Goal: Transaction & Acquisition: Purchase product/service

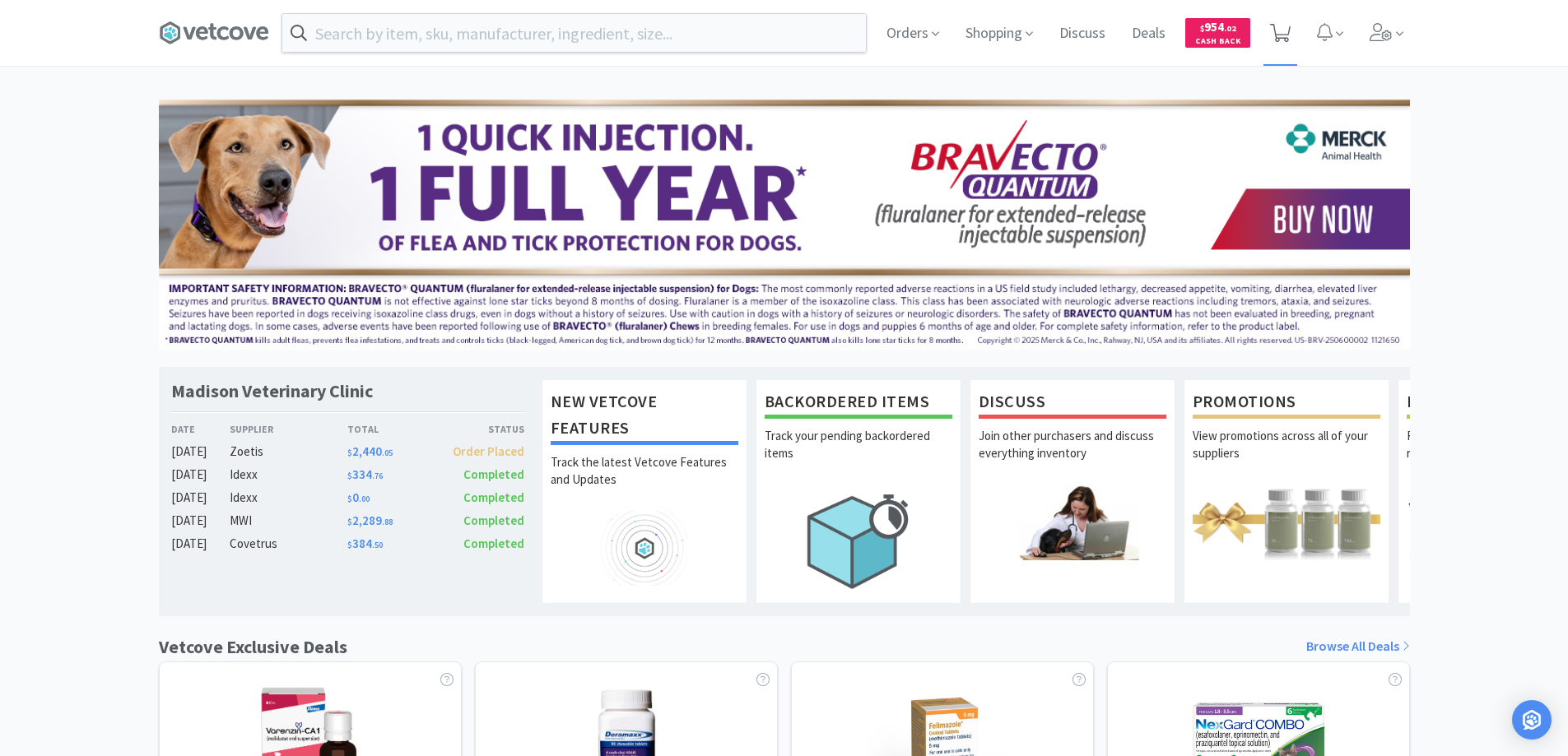
click at [1276, 34] on icon at bounding box center [1279, 33] width 21 height 18
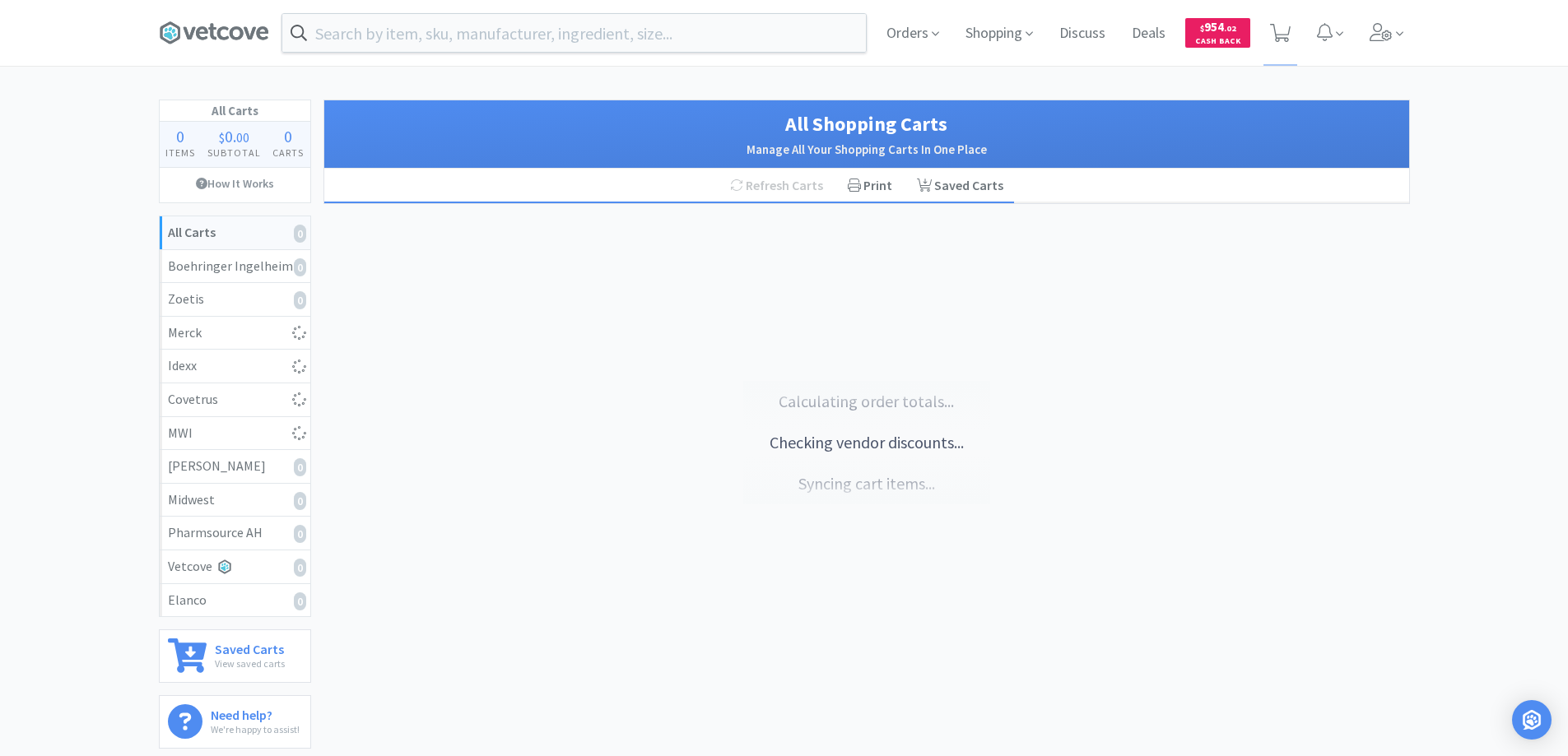
select select "2"
select select "1"
select select "2"
select select "3"
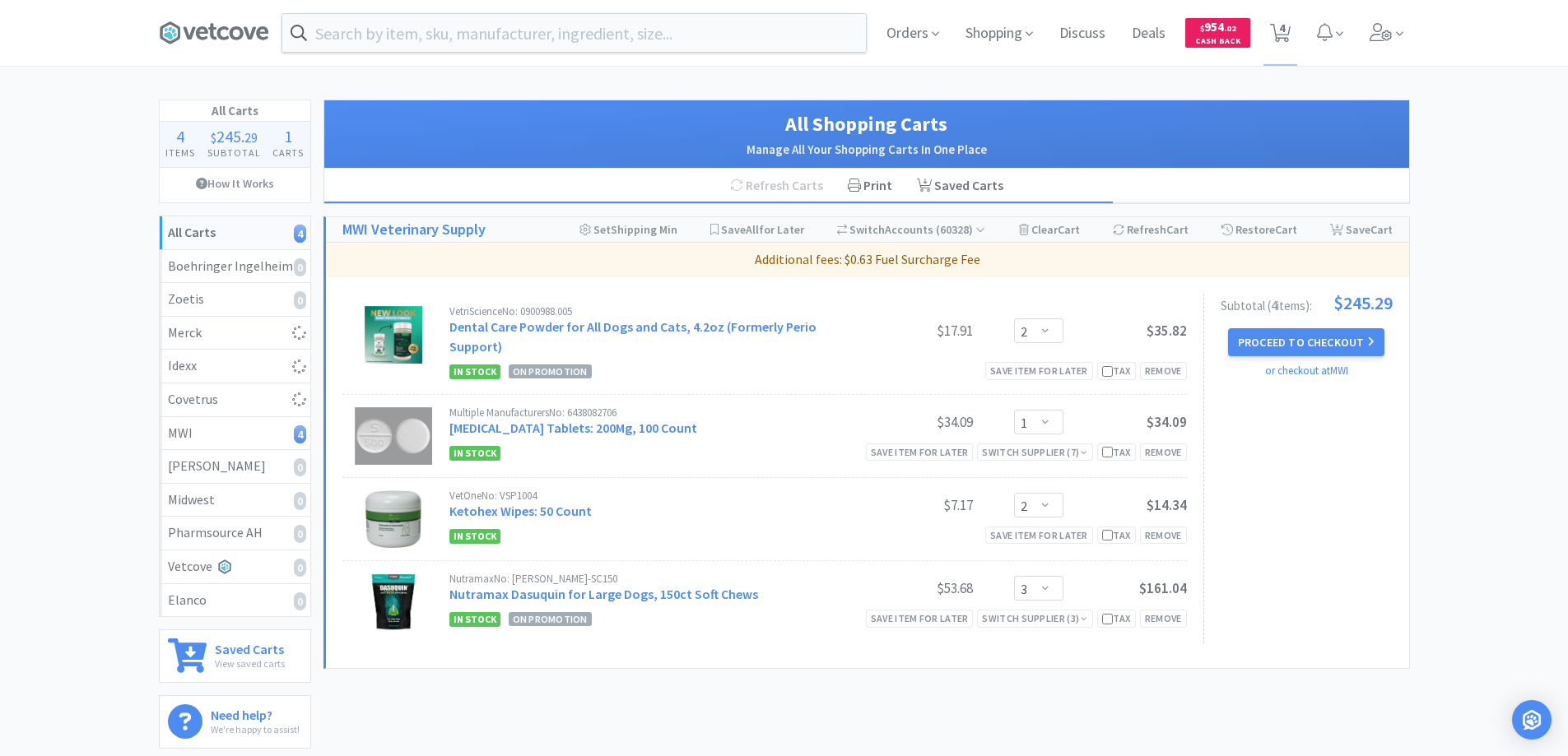
select select "4"
select select "2"
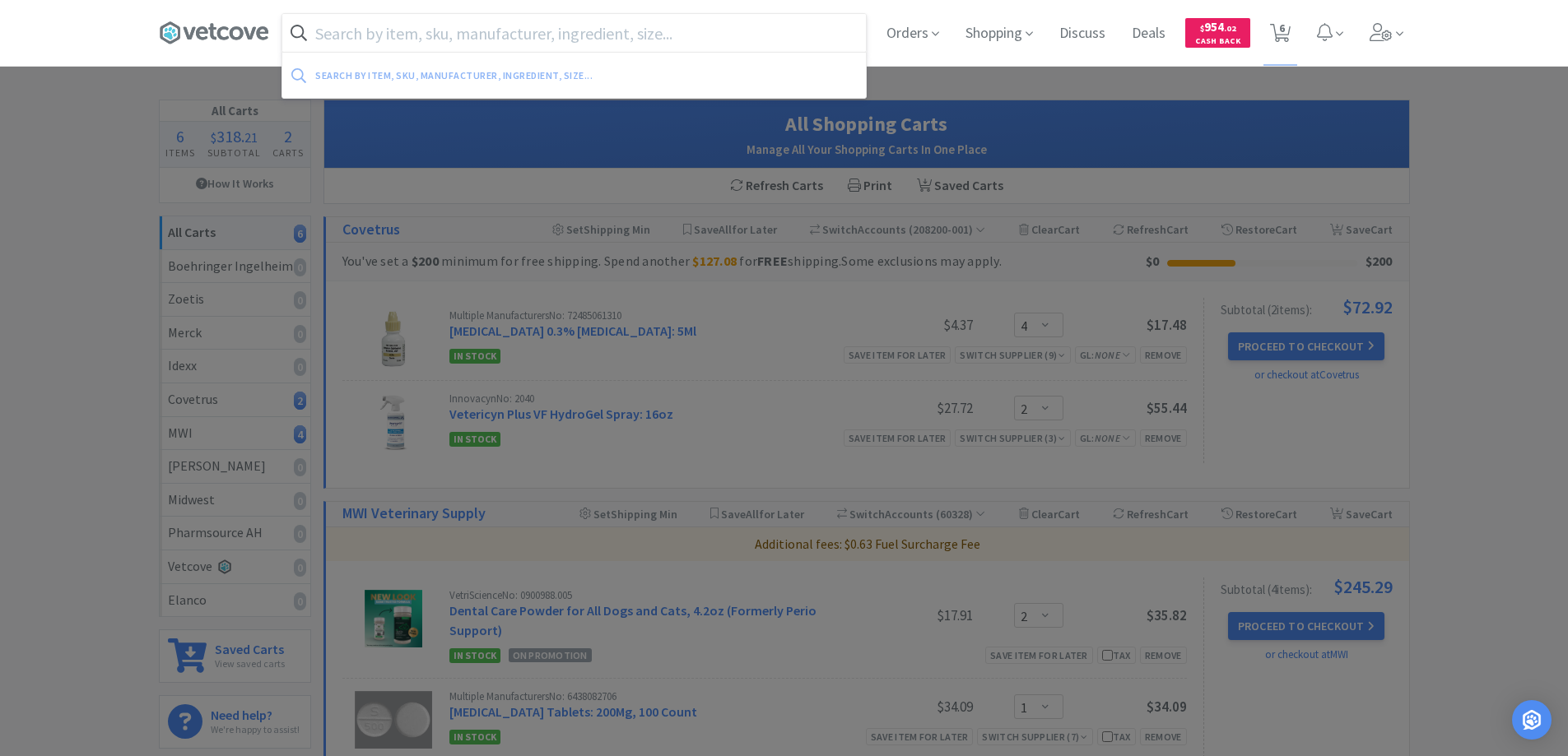
click at [330, 35] on input "text" at bounding box center [573, 33] width 583 height 38
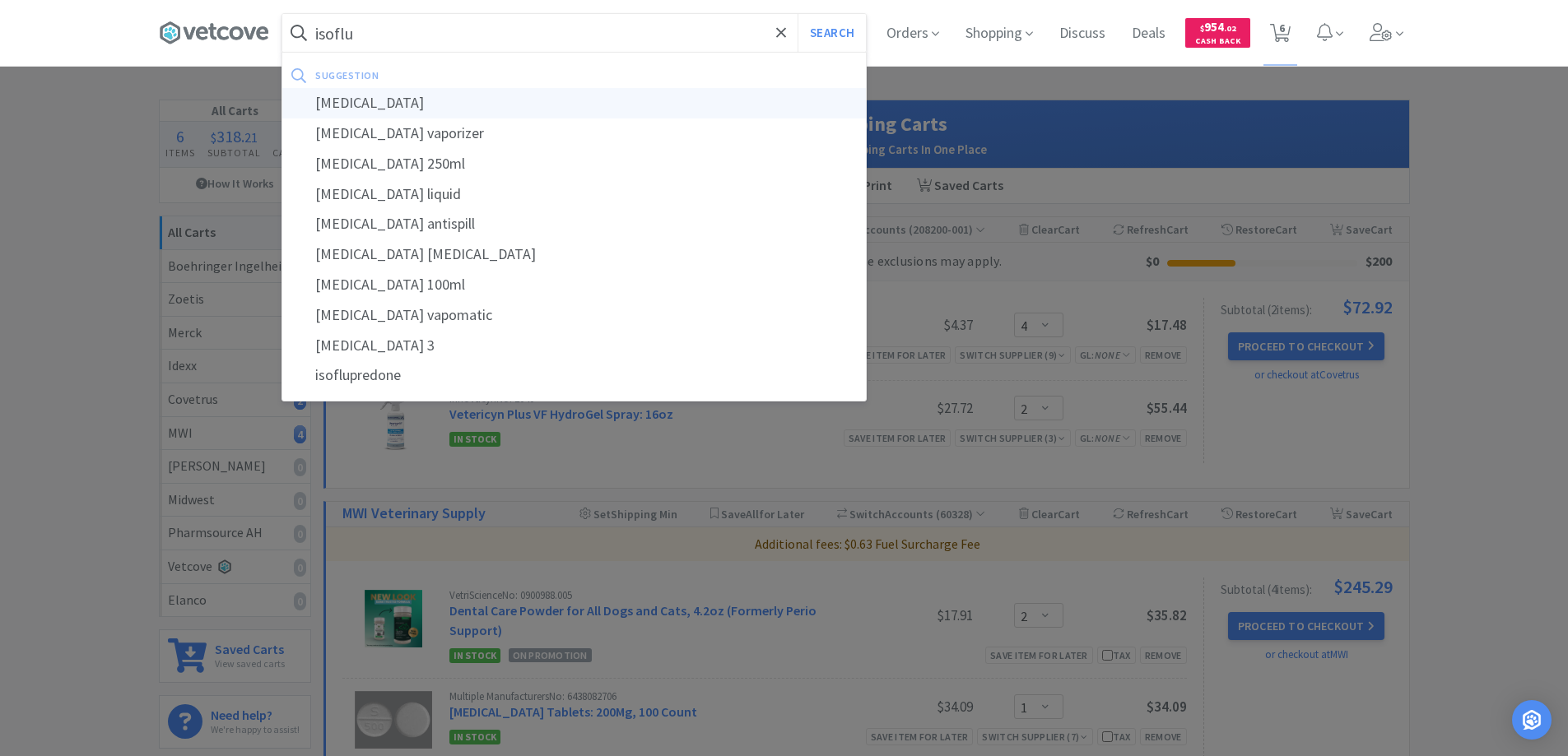
click at [345, 100] on div "[MEDICAL_DATA]" at bounding box center [573, 103] width 583 height 31
type input "[MEDICAL_DATA]"
select select "4"
select select "2"
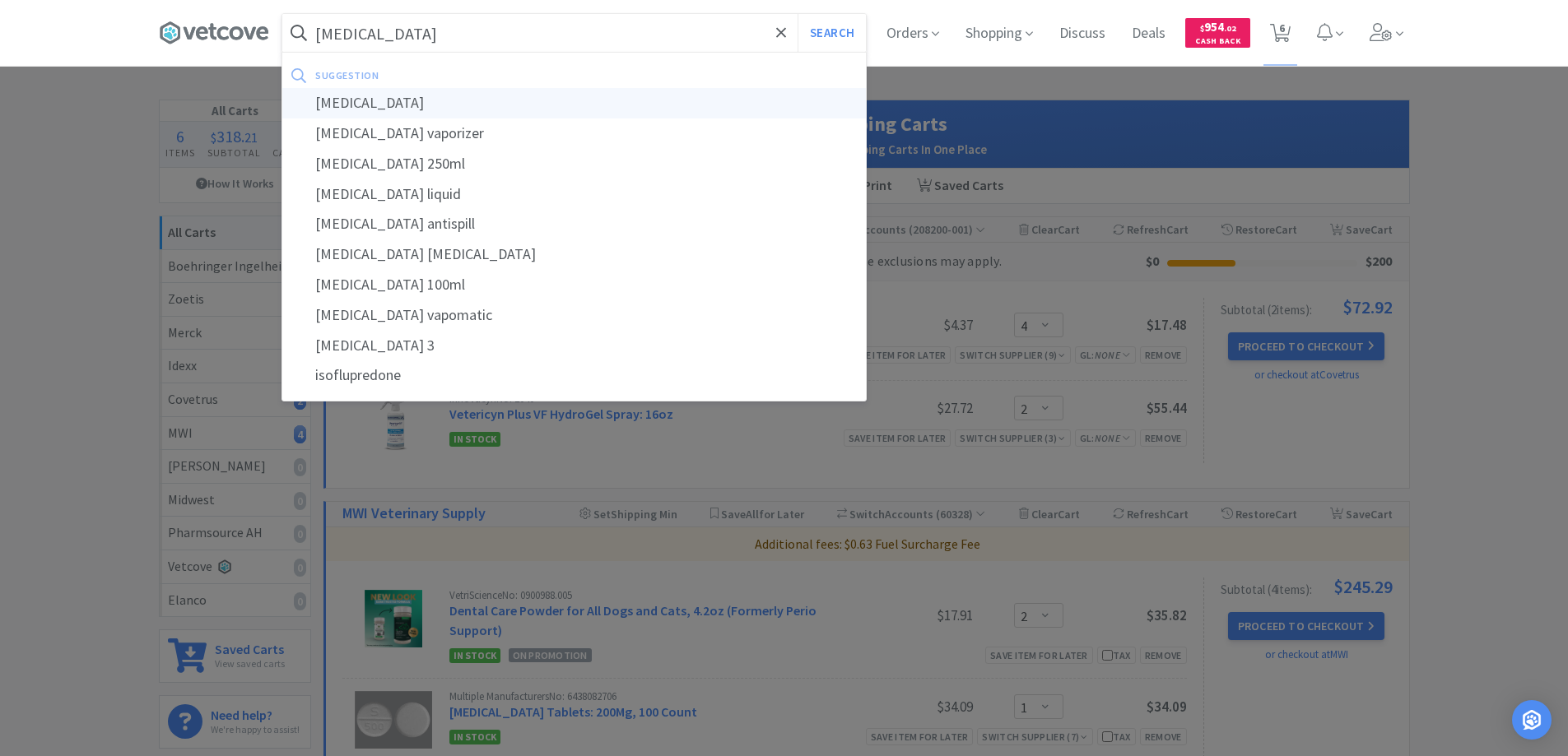
select select "1"
select select "2"
select select "3"
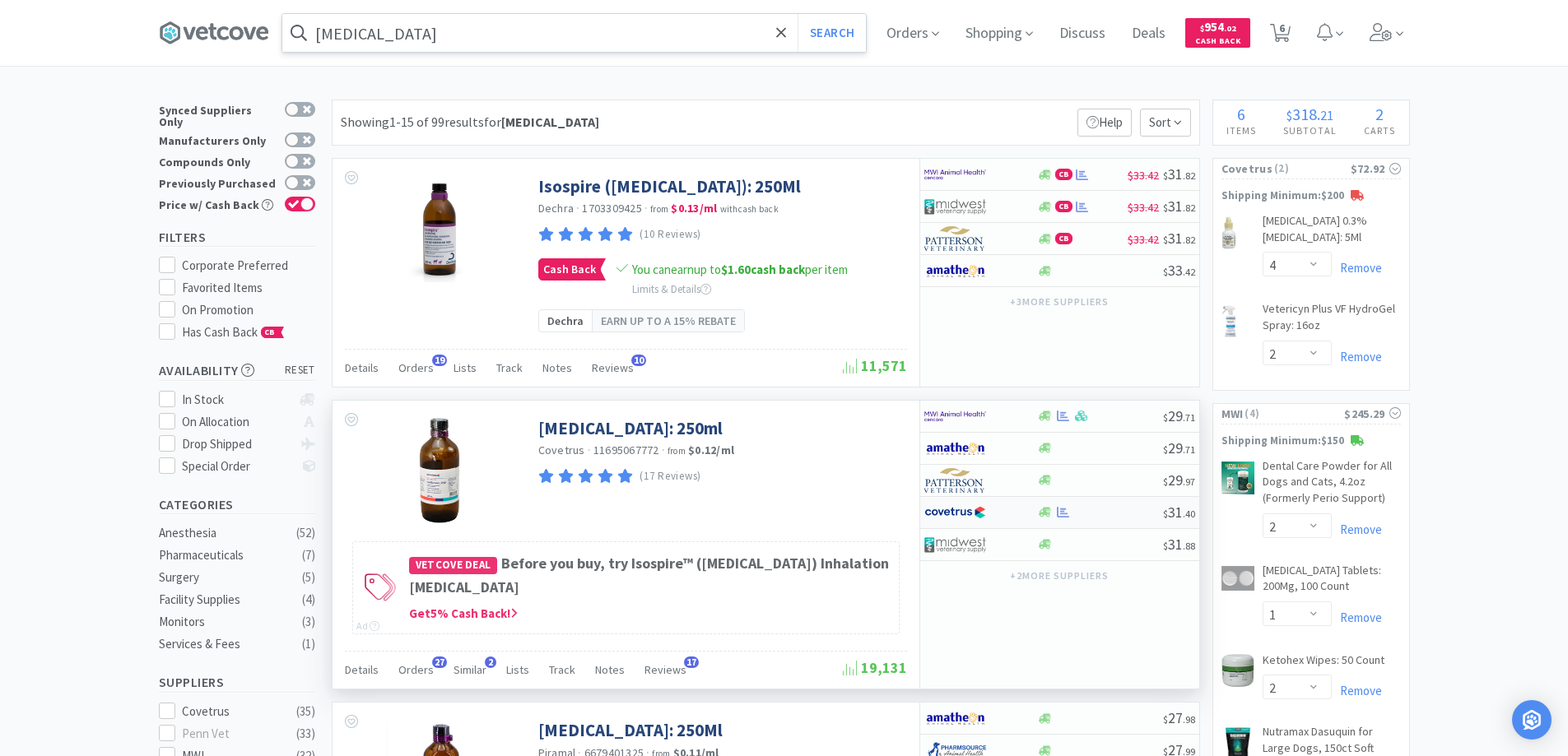
click at [1006, 509] on div at bounding box center [969, 513] width 91 height 28
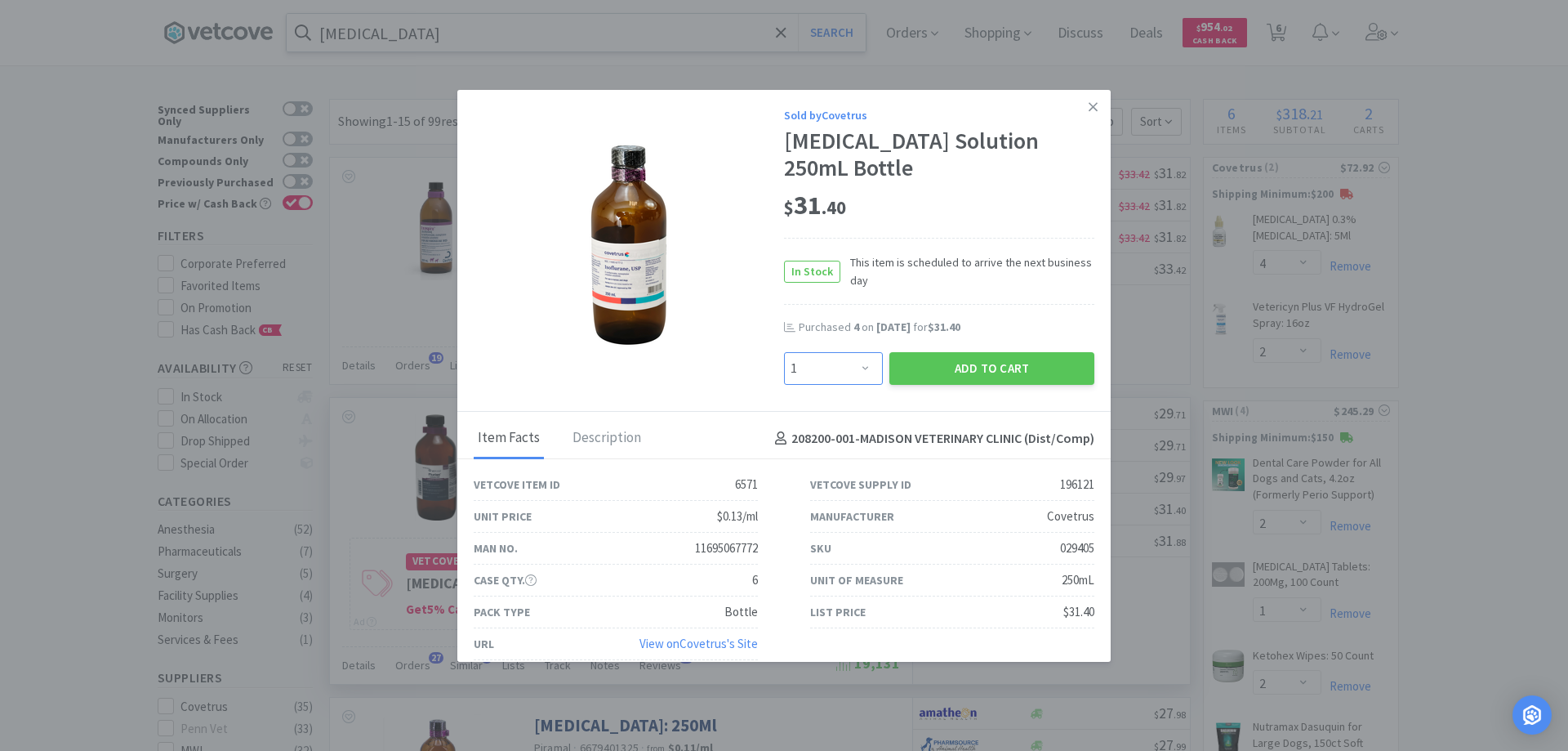
click at [856, 366] on select "Enter Quantity 1 2 3 4 5 6 7 8 9 10 11 12 13 14 15 16 17 18 19 20 Enter Quantity" at bounding box center [834, 369] width 99 height 33
select select "4"
click at [784, 352] on select "Enter Quantity 1 2 3 4 5 6 7 8 9 10 11 12 13 14 15 16 17 18 19 20 Enter Quantity" at bounding box center [834, 369] width 99 height 33
click at [966, 366] on button "Add to Cart" at bounding box center [992, 369] width 205 height 33
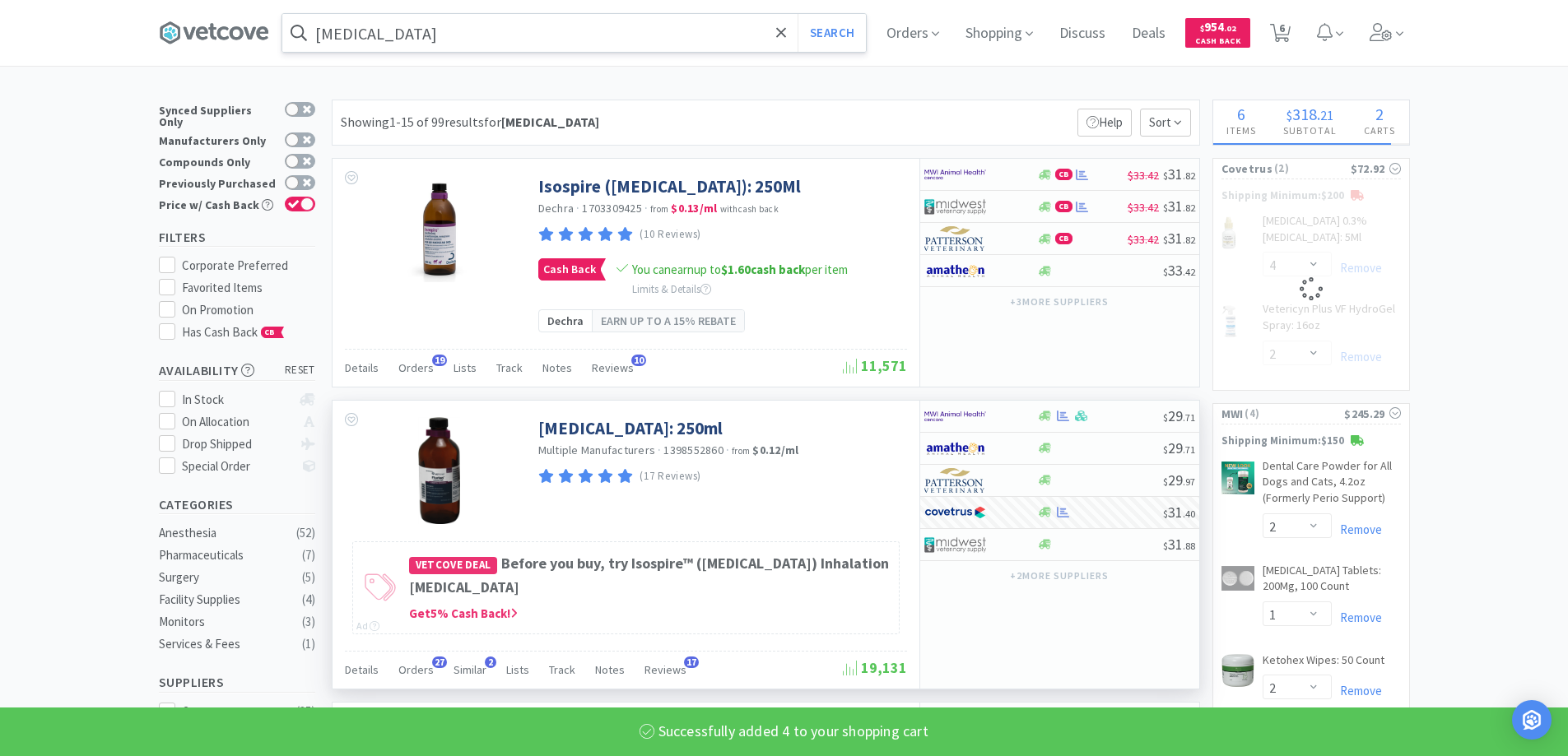
select select "4"
select select "2"
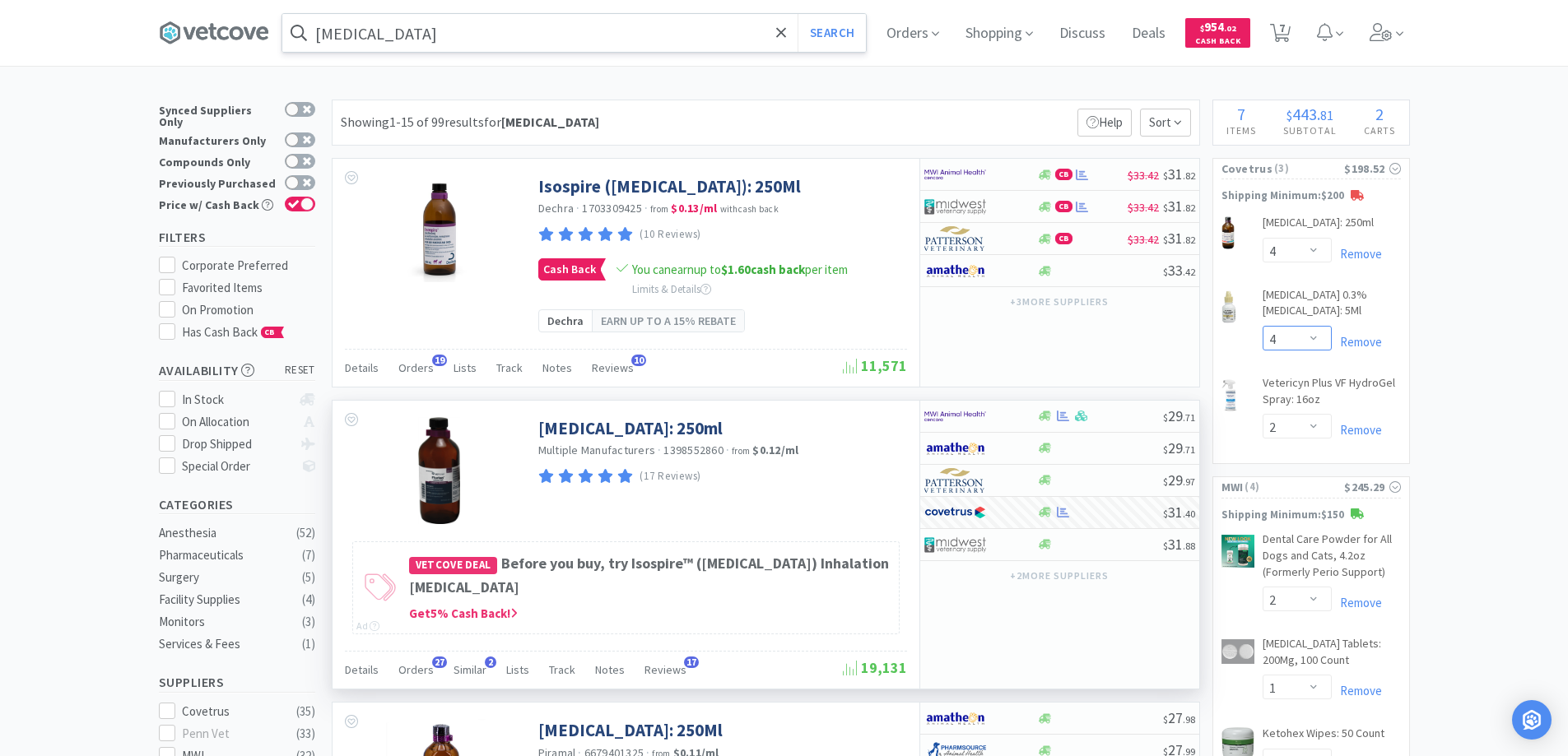
click at [1315, 336] on select "Enter Quantity 1 2 3 4 5 6 7 8 9 10 11 12 13 14 15 16 17 18 19 20 Enter Quantity" at bounding box center [1297, 338] width 69 height 25
click at [1262, 326] on select "Enter Quantity 1 2 3 4 5 6 7 8 9 10 11 12 13 14 15 16 17 18 19 20 Enter Quantity" at bounding box center [1297, 338] width 69 height 25
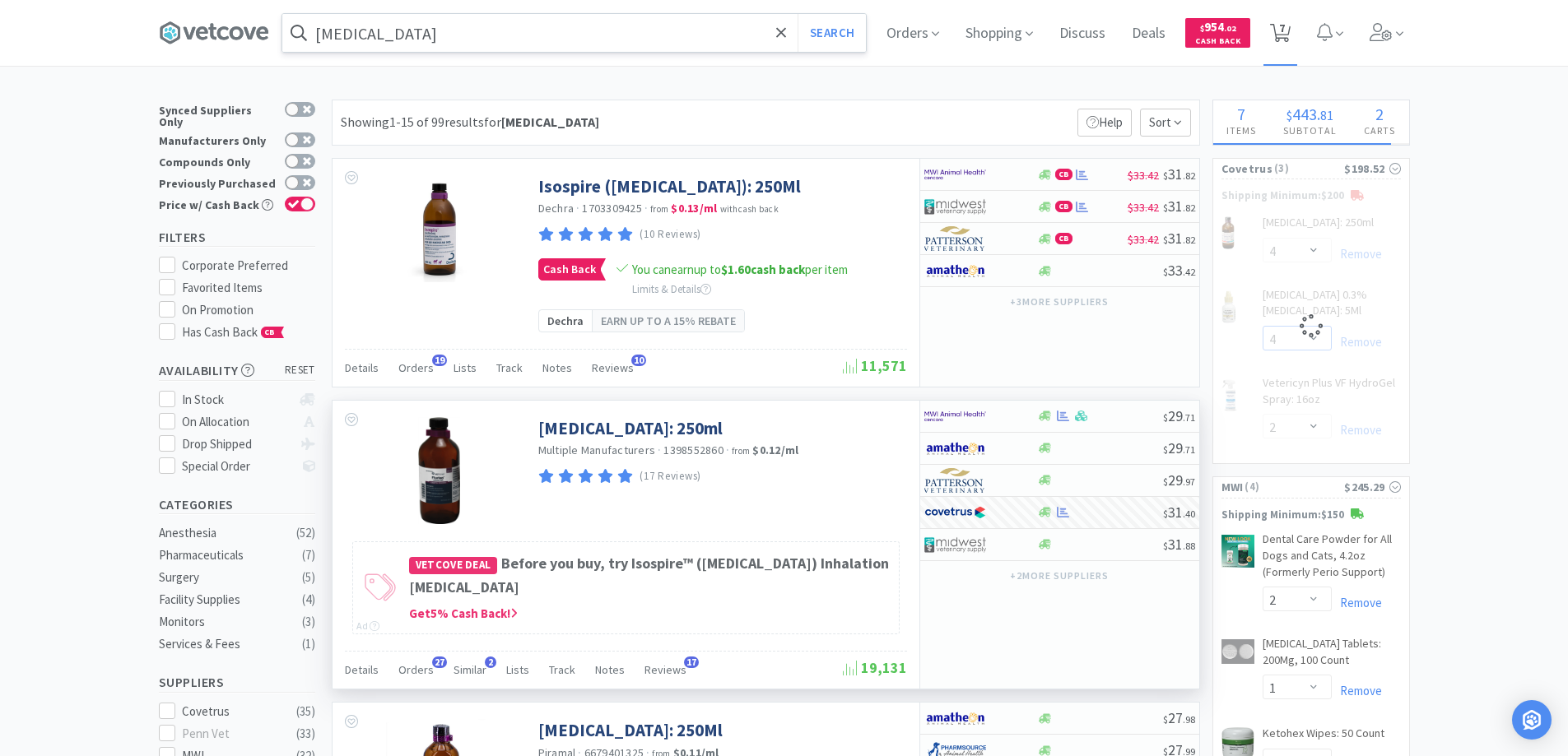
select select "5"
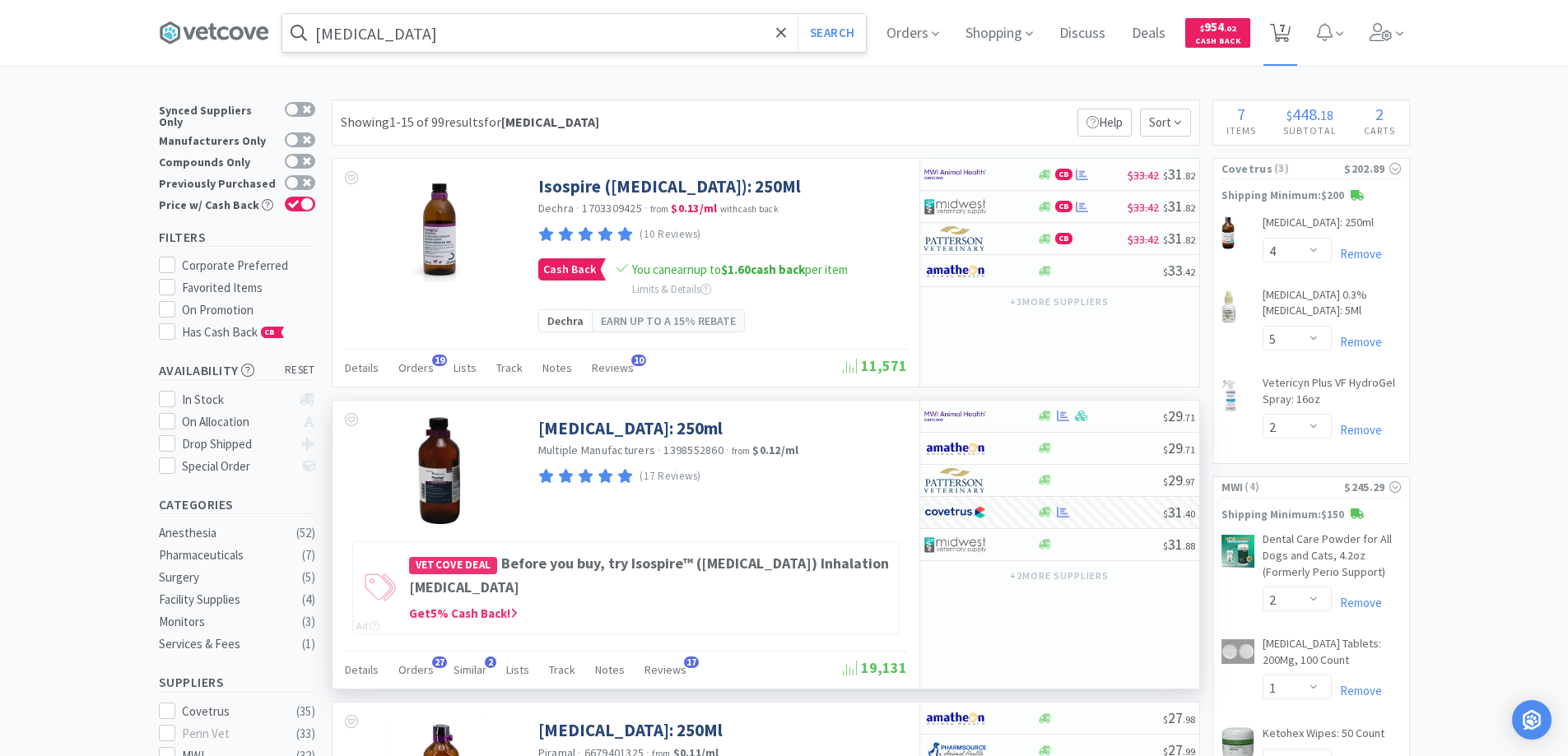
click at [1284, 32] on span "7" at bounding box center [1281, 28] width 6 height 66
select select "4"
select select "5"
select select "2"
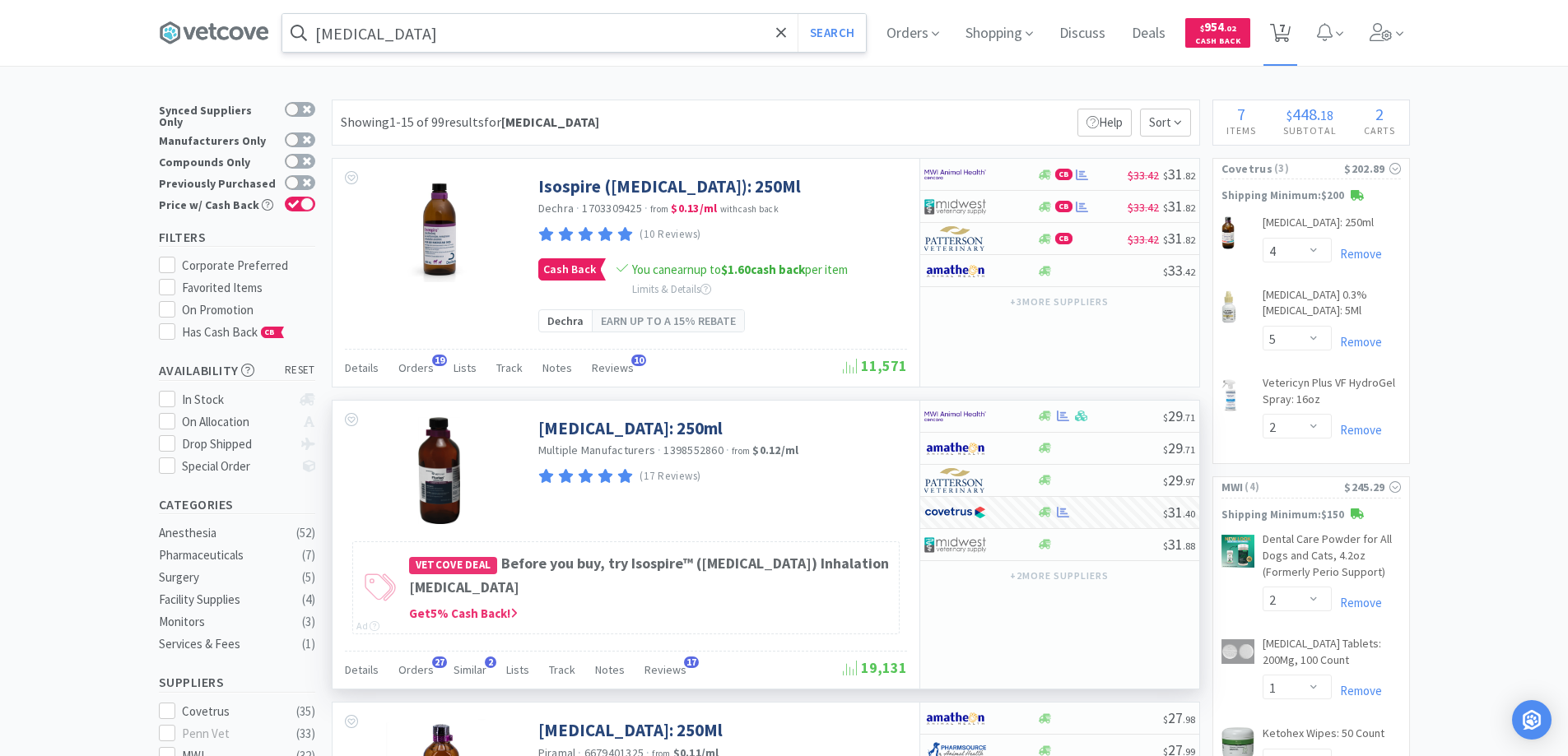
select select "1"
select select "2"
select select "3"
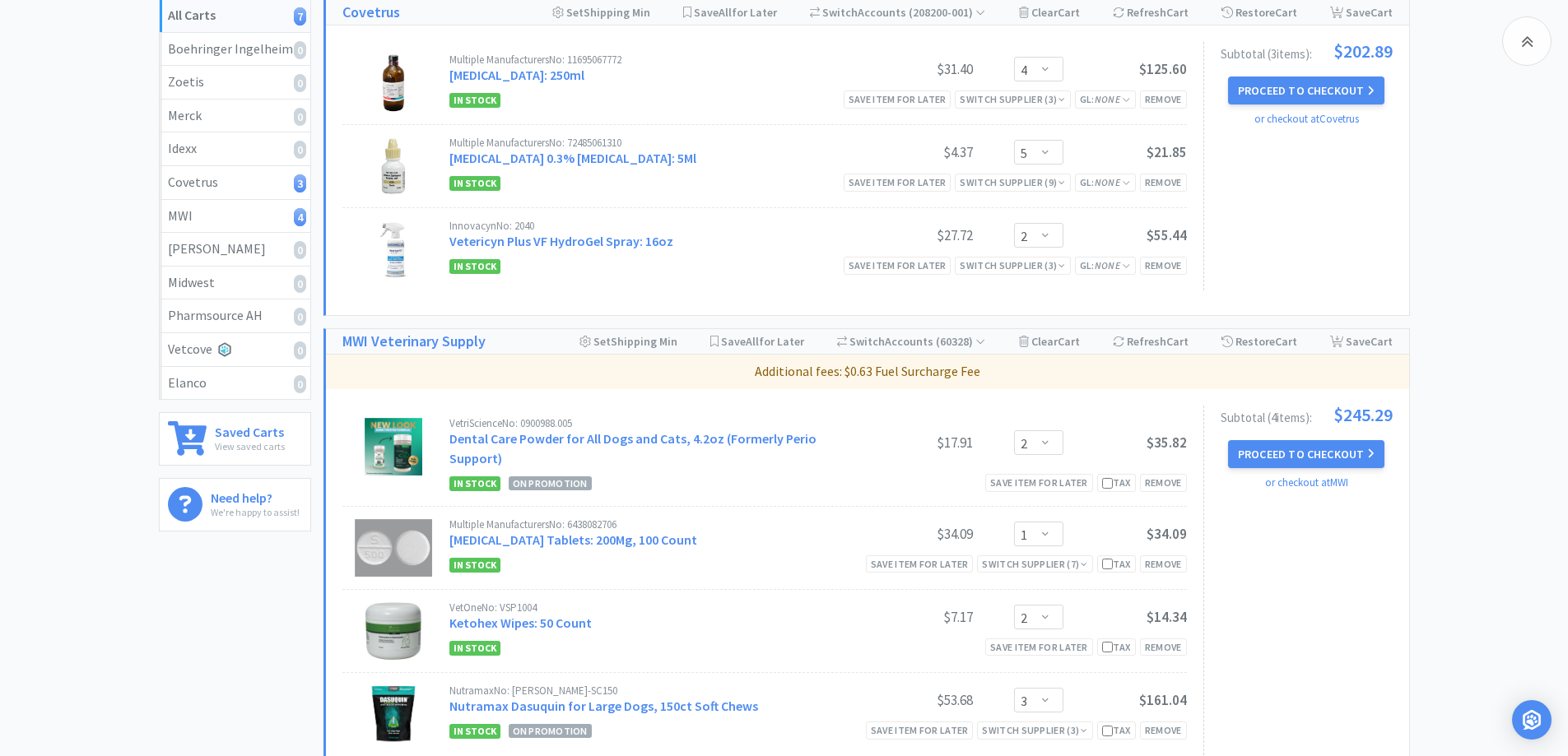
scroll to position [164, 0]
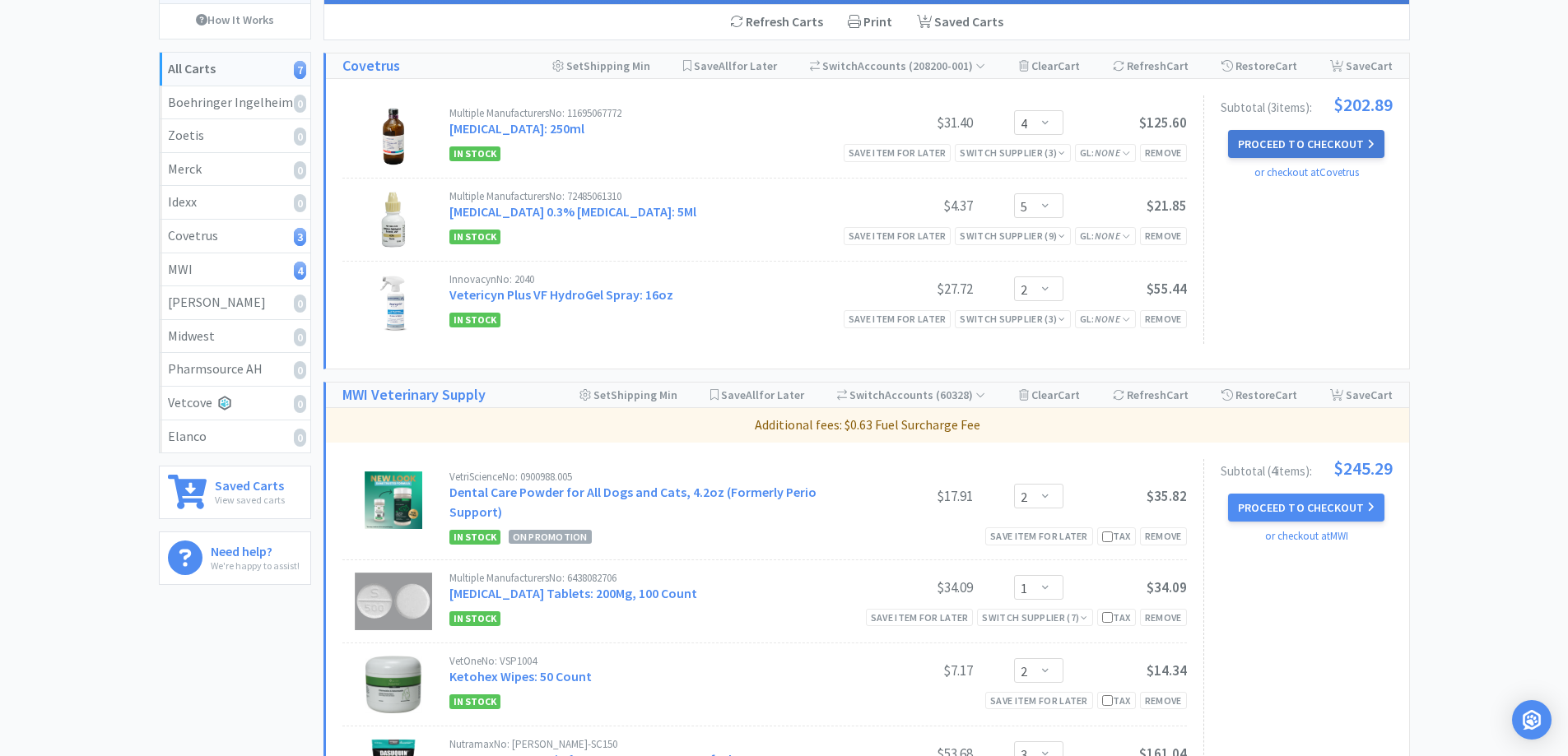
click at [1279, 141] on button "Proceed to Checkout" at bounding box center [1306, 144] width 157 height 28
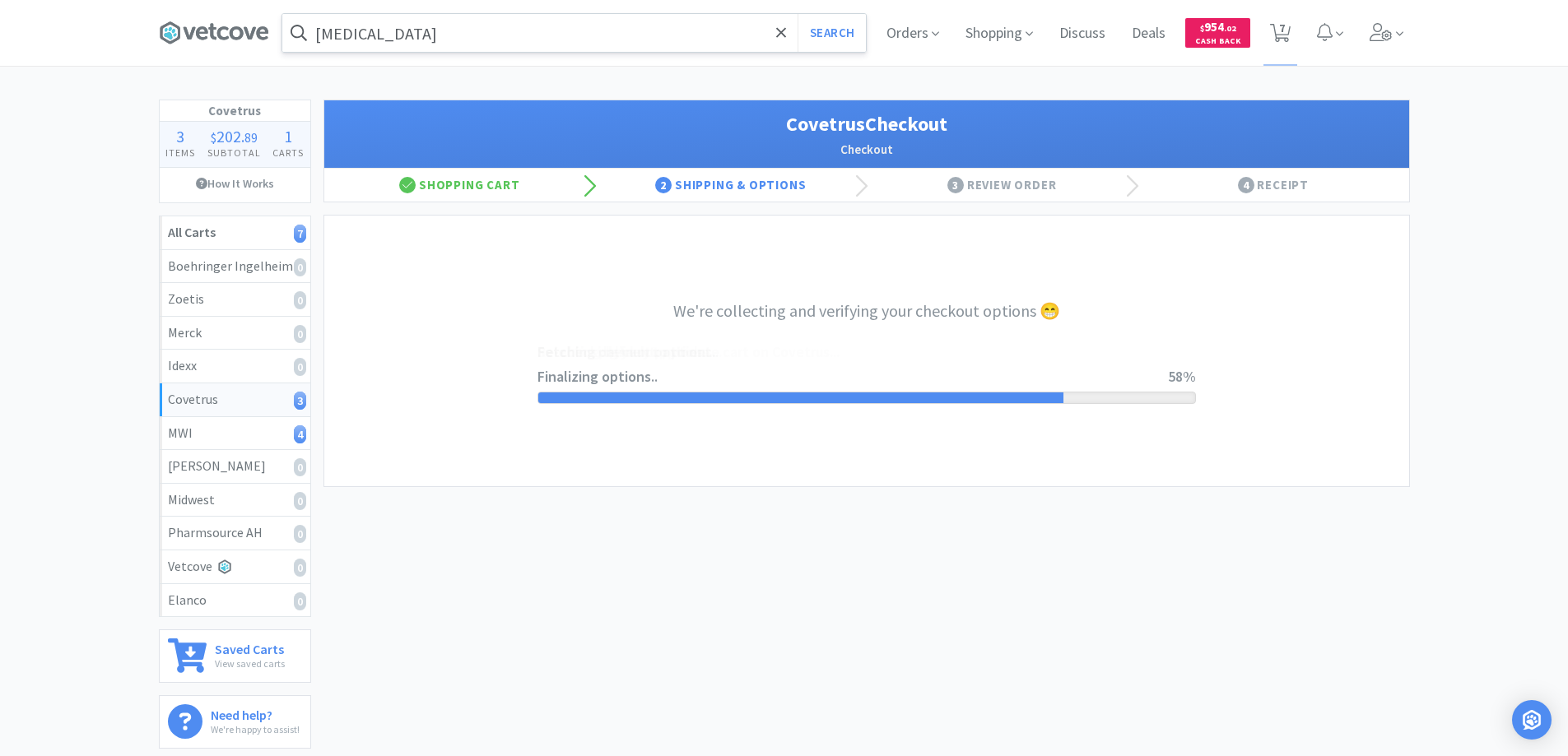
select select "ACCOUNT"
select select "cvt-standard-net"
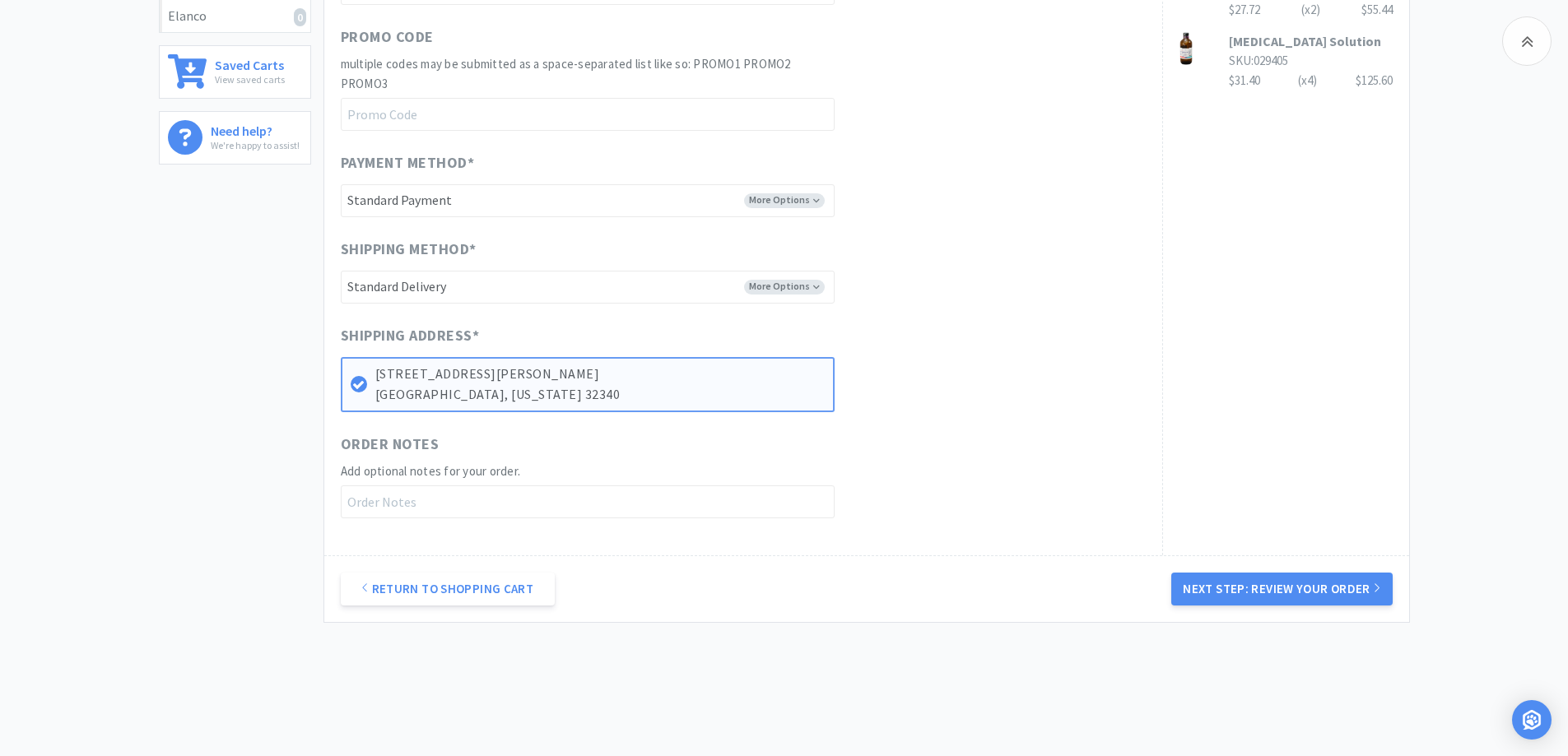
scroll to position [619, 0]
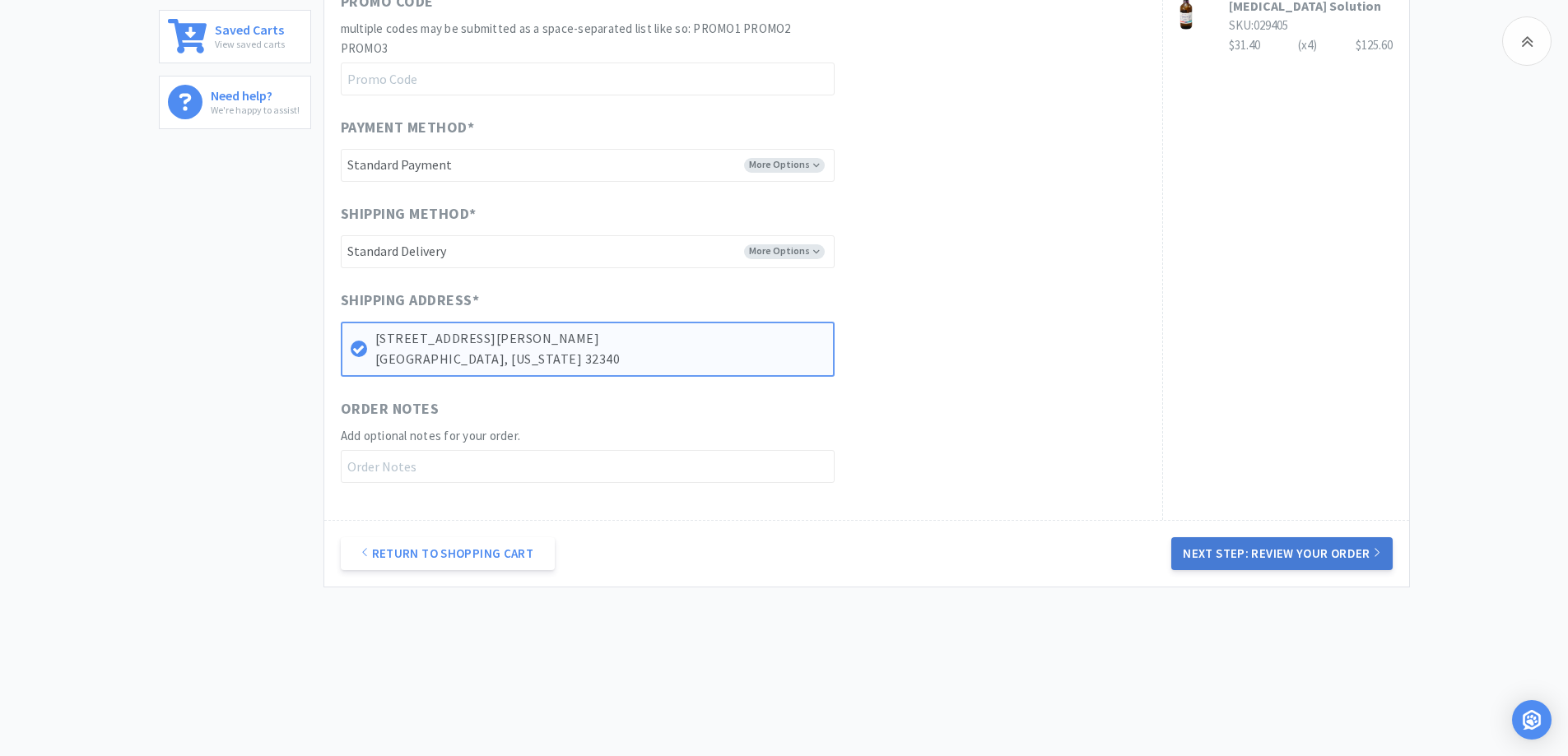
click at [1188, 550] on button "Next Step: Review Your Order" at bounding box center [1281, 553] width 220 height 33
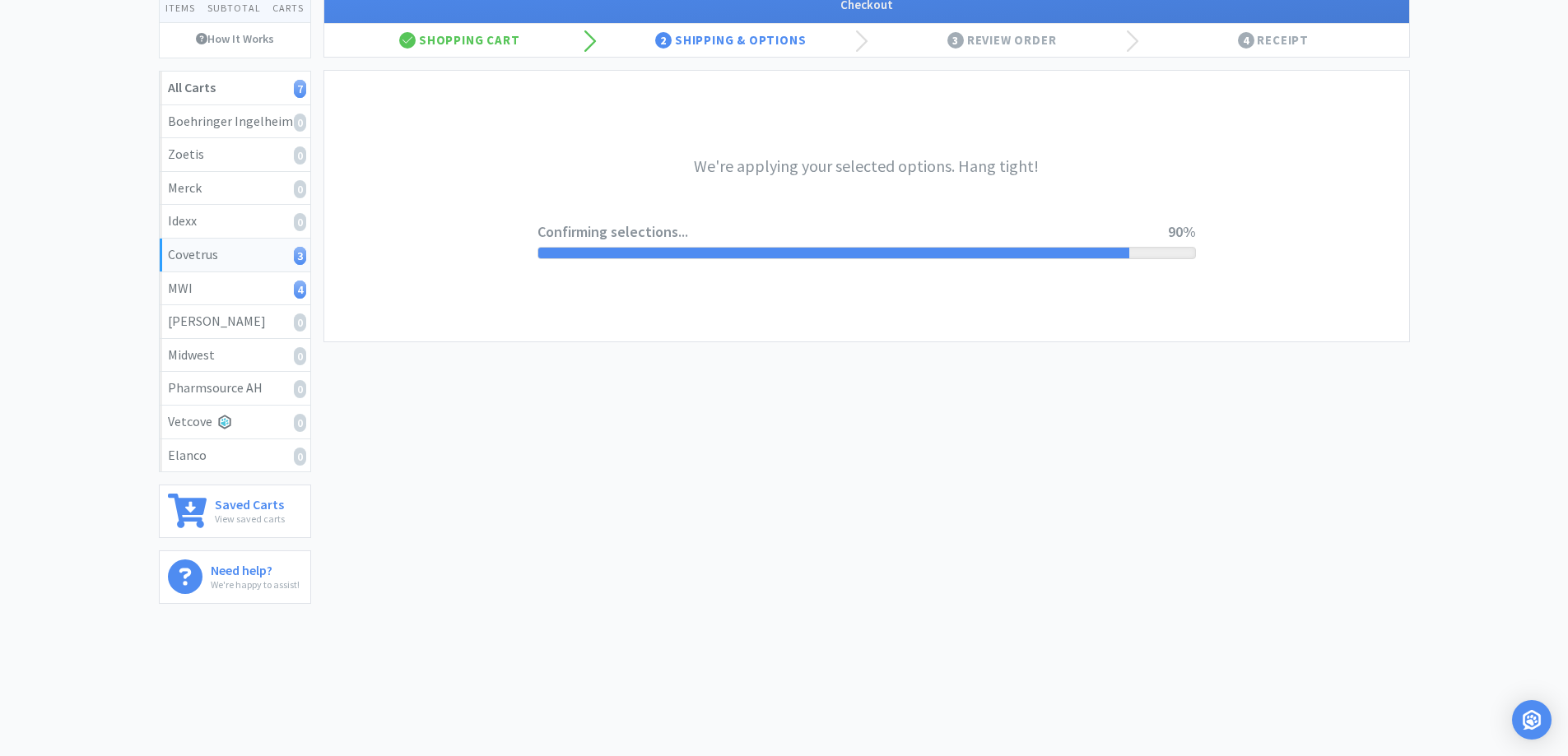
scroll to position [0, 0]
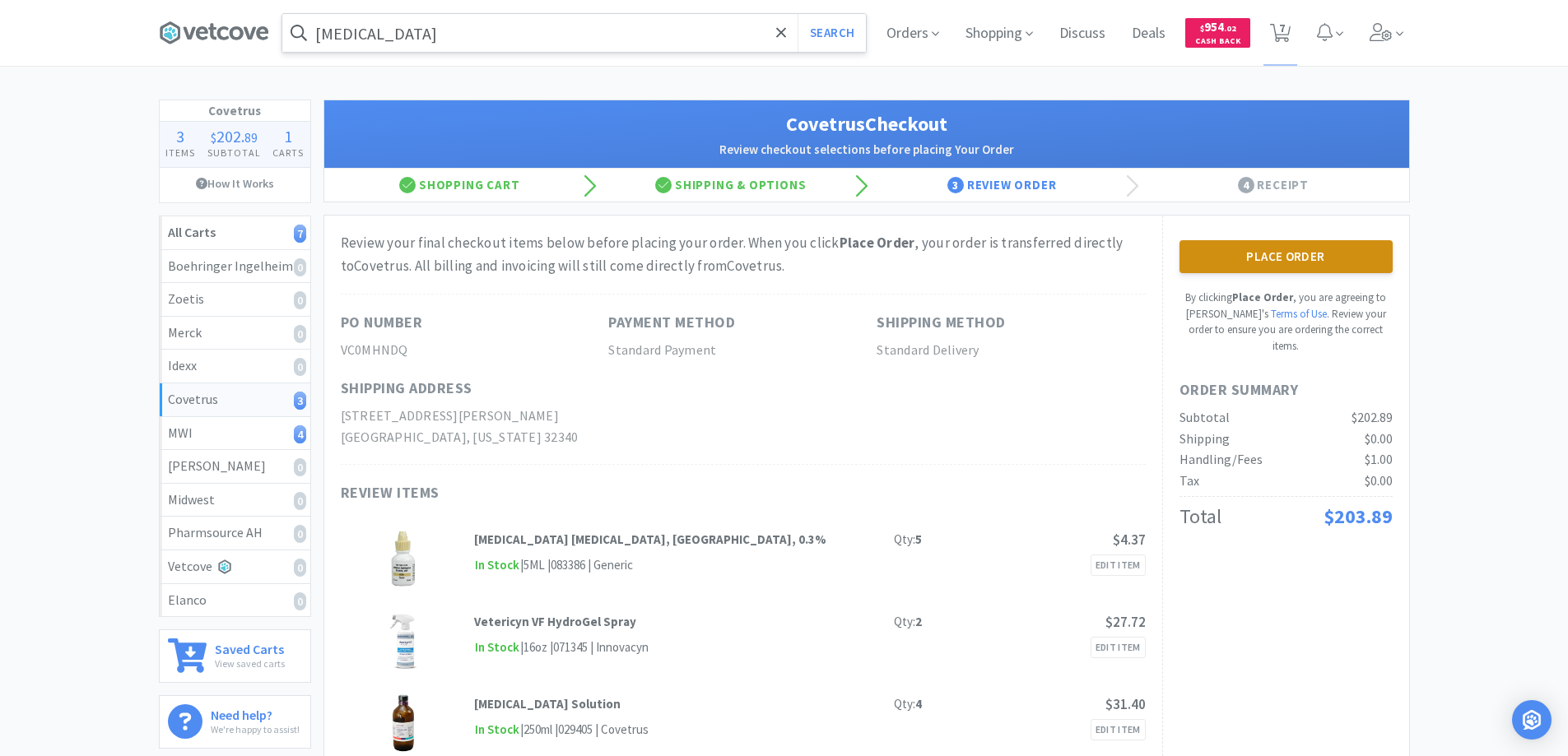
click at [1264, 256] on button "Place Order" at bounding box center [1286, 256] width 213 height 33
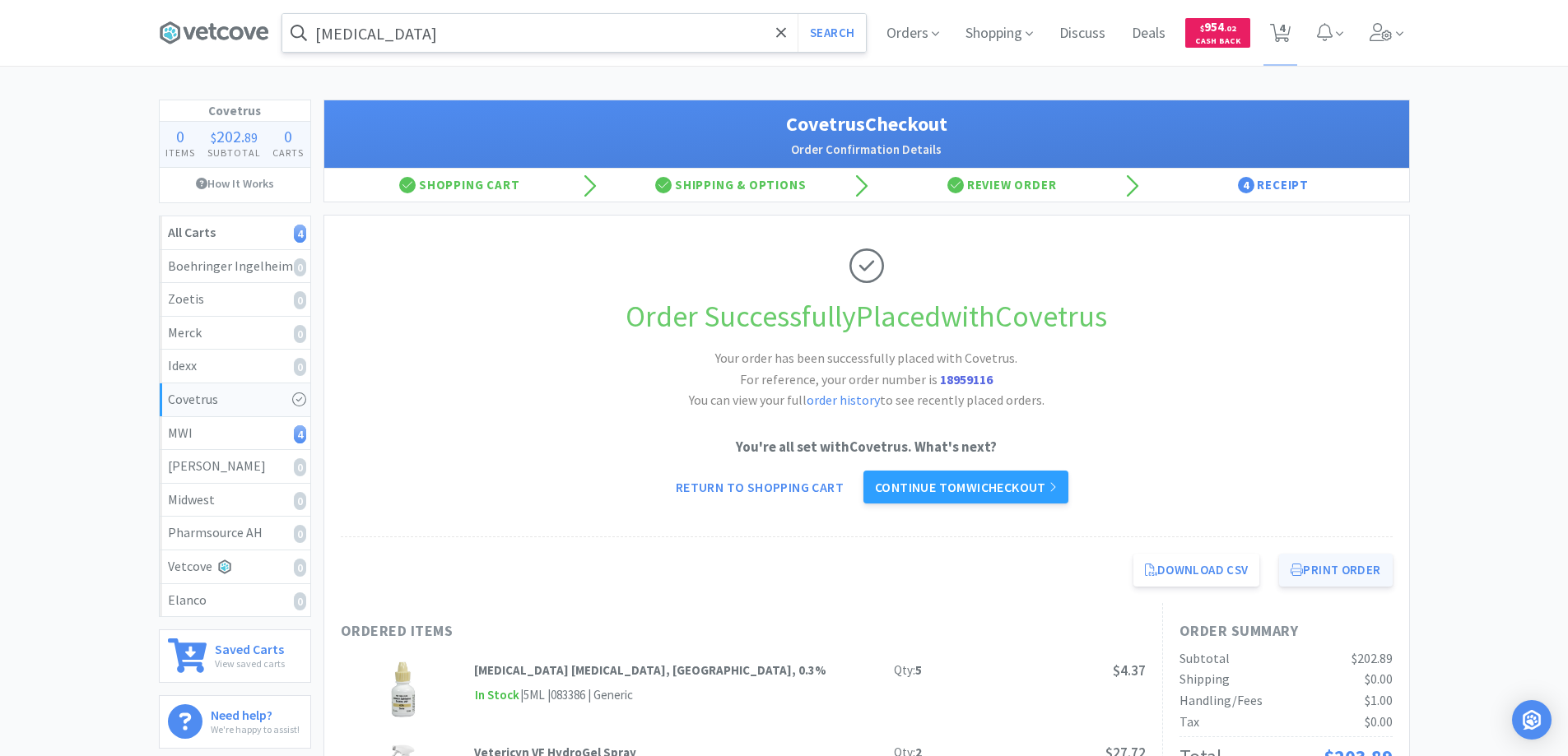
click at [1323, 571] on button "Print Order" at bounding box center [1335, 570] width 113 height 33
click at [914, 486] on link "Continue to MWI checkout" at bounding box center [966, 487] width 205 height 33
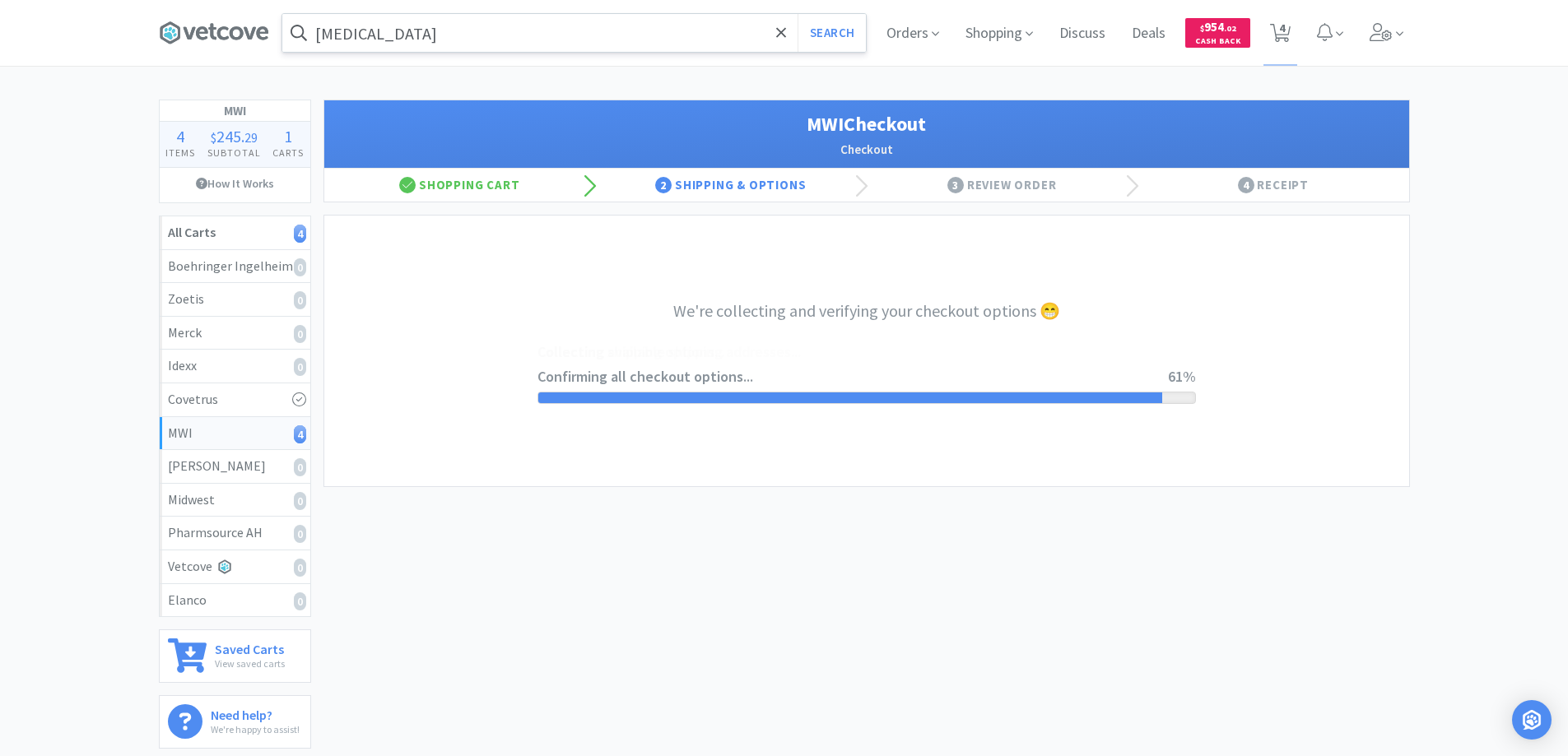
select select "STD_"
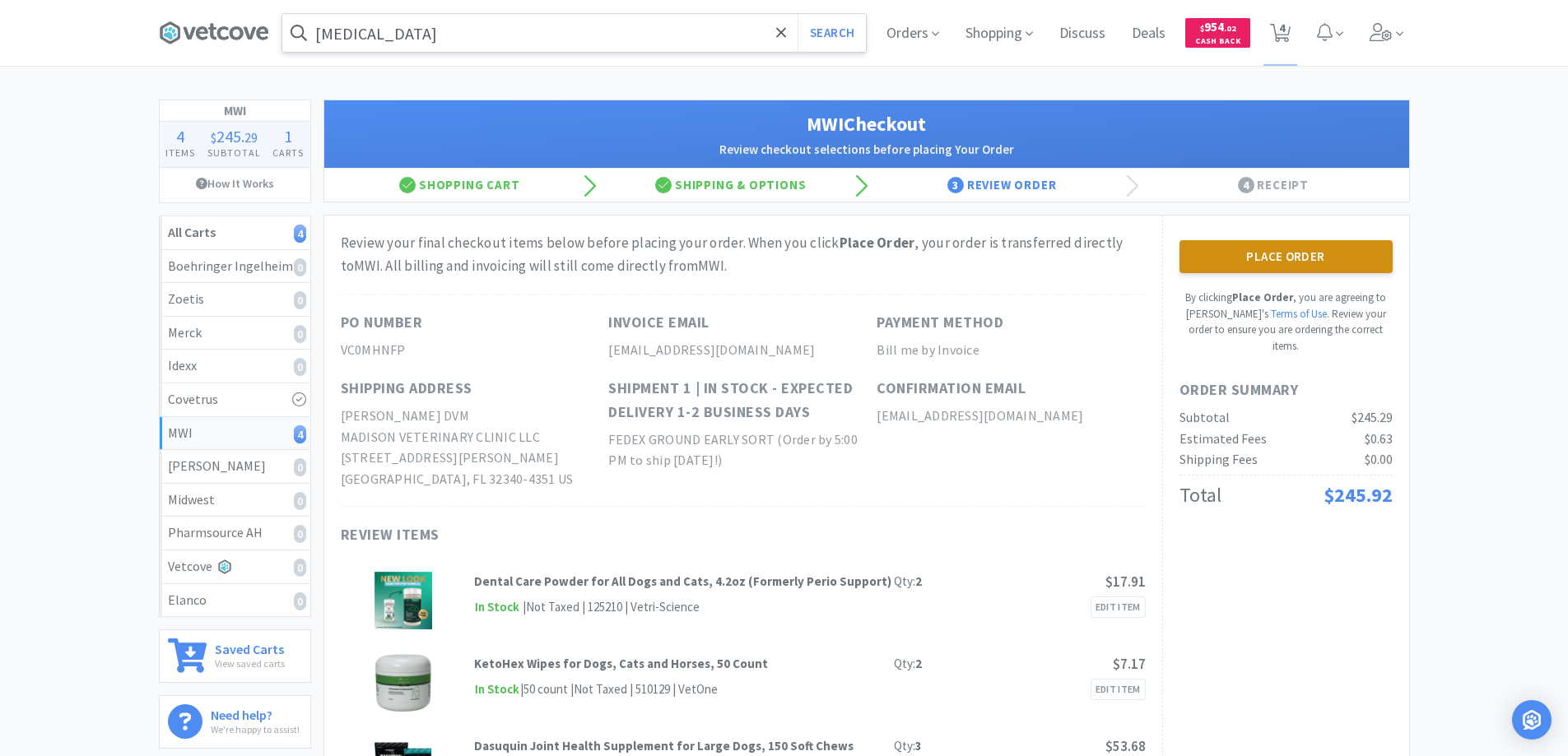
click at [1258, 251] on button "Place Order" at bounding box center [1286, 256] width 213 height 33
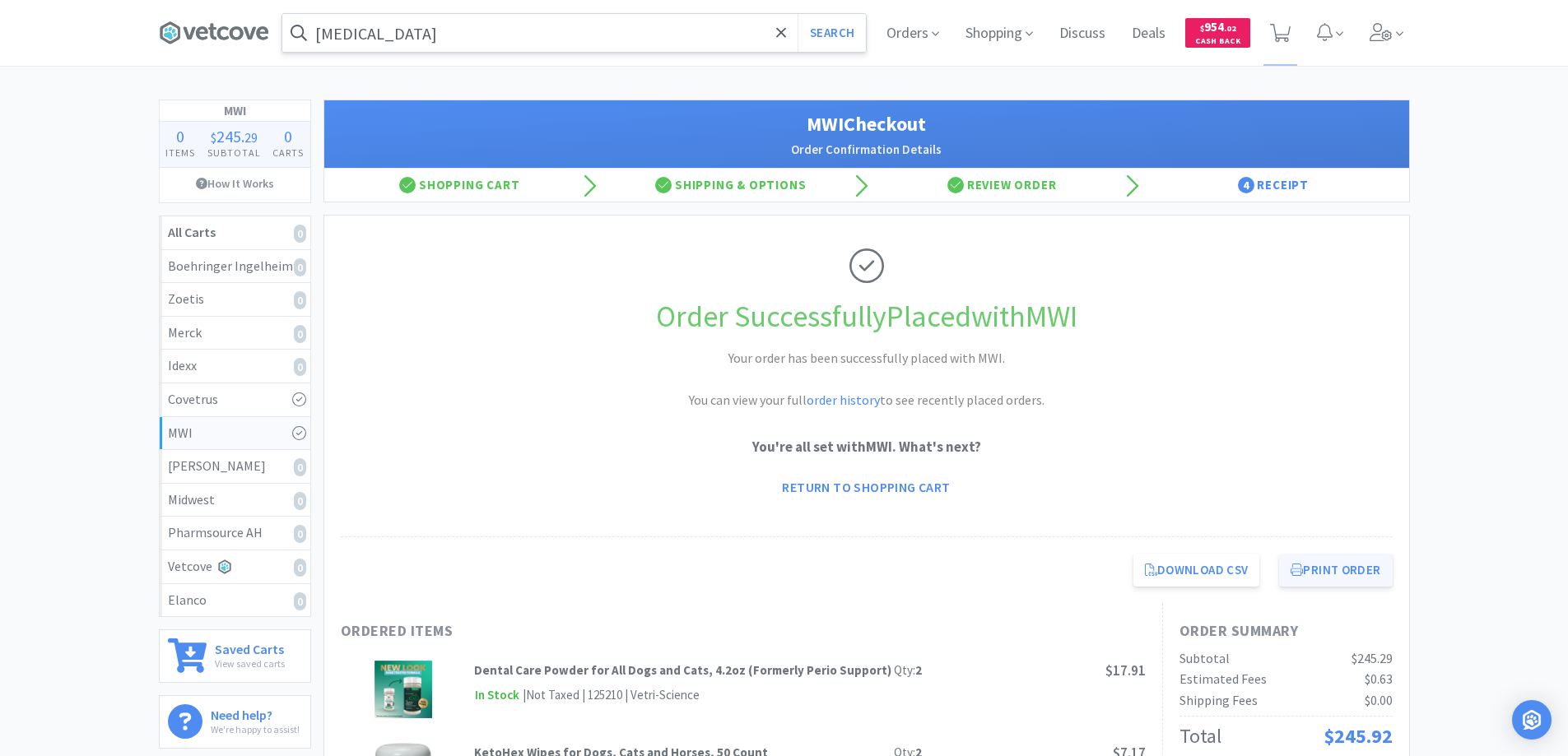
click at [1329, 567] on button "Print Order" at bounding box center [1335, 570] width 113 height 33
click at [780, 31] on icon at bounding box center [781, 32] width 10 height 10
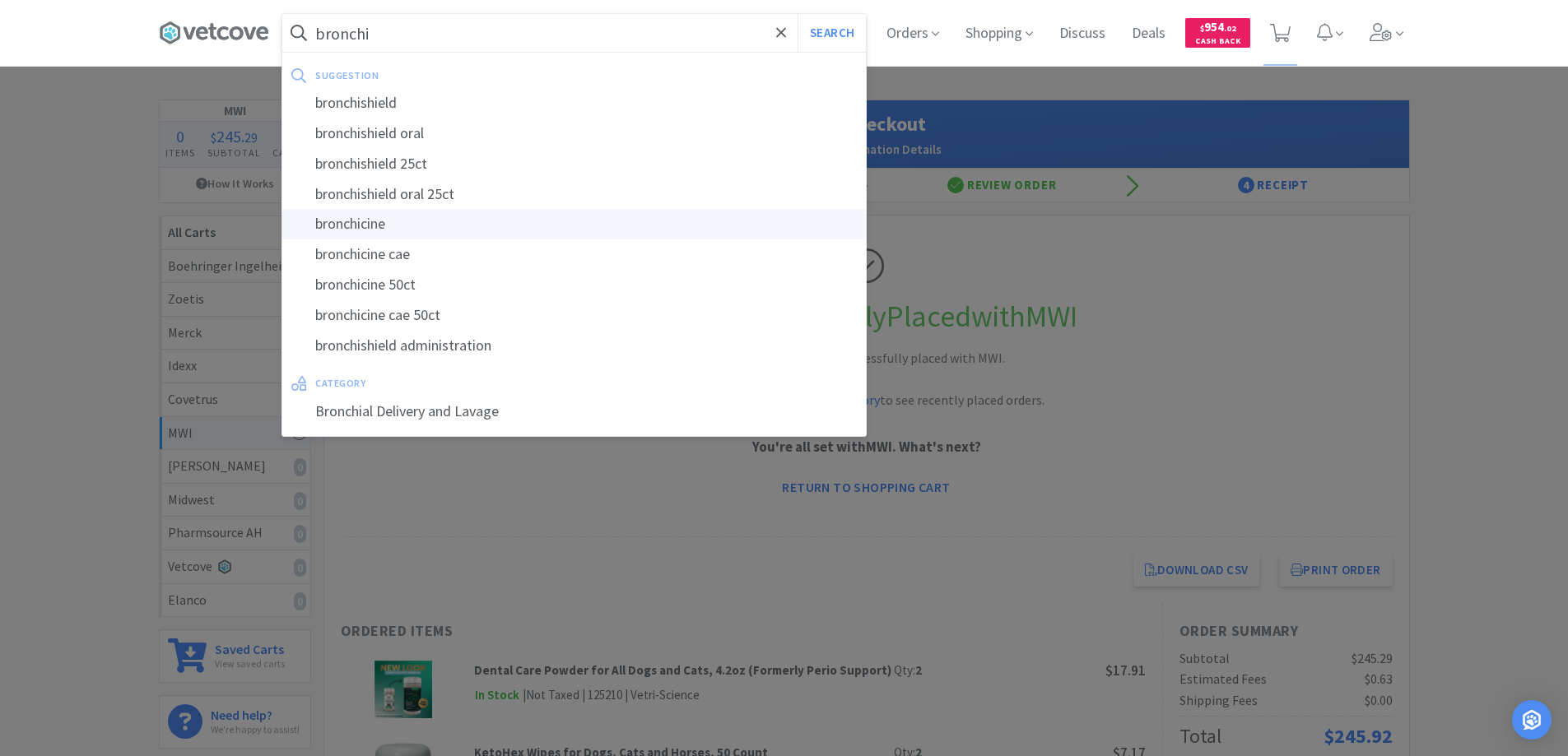
click at [364, 225] on div "bronchicine" at bounding box center [573, 223] width 583 height 31
type input "bronchicine"
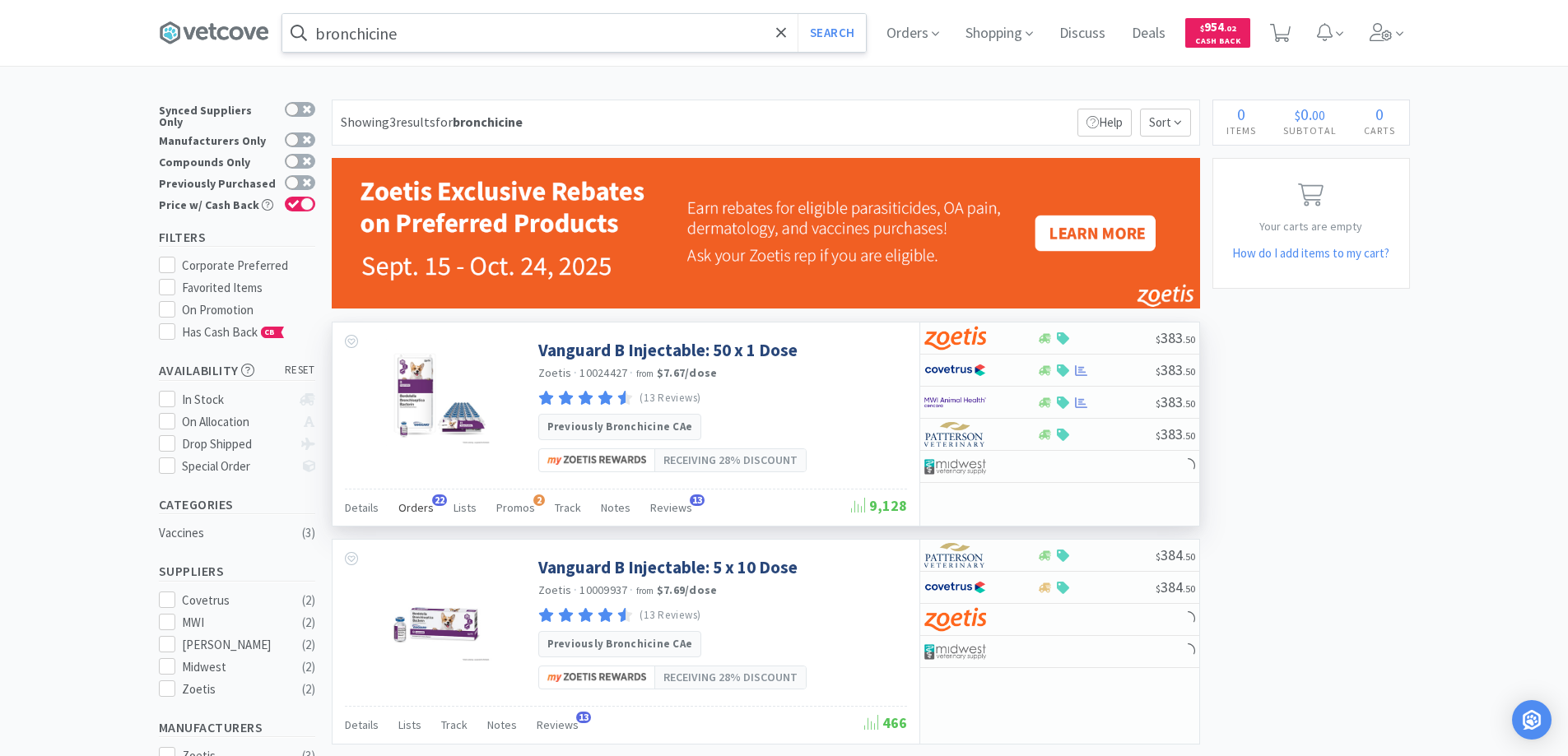
click at [438, 499] on span "22" at bounding box center [440, 500] width 15 height 12
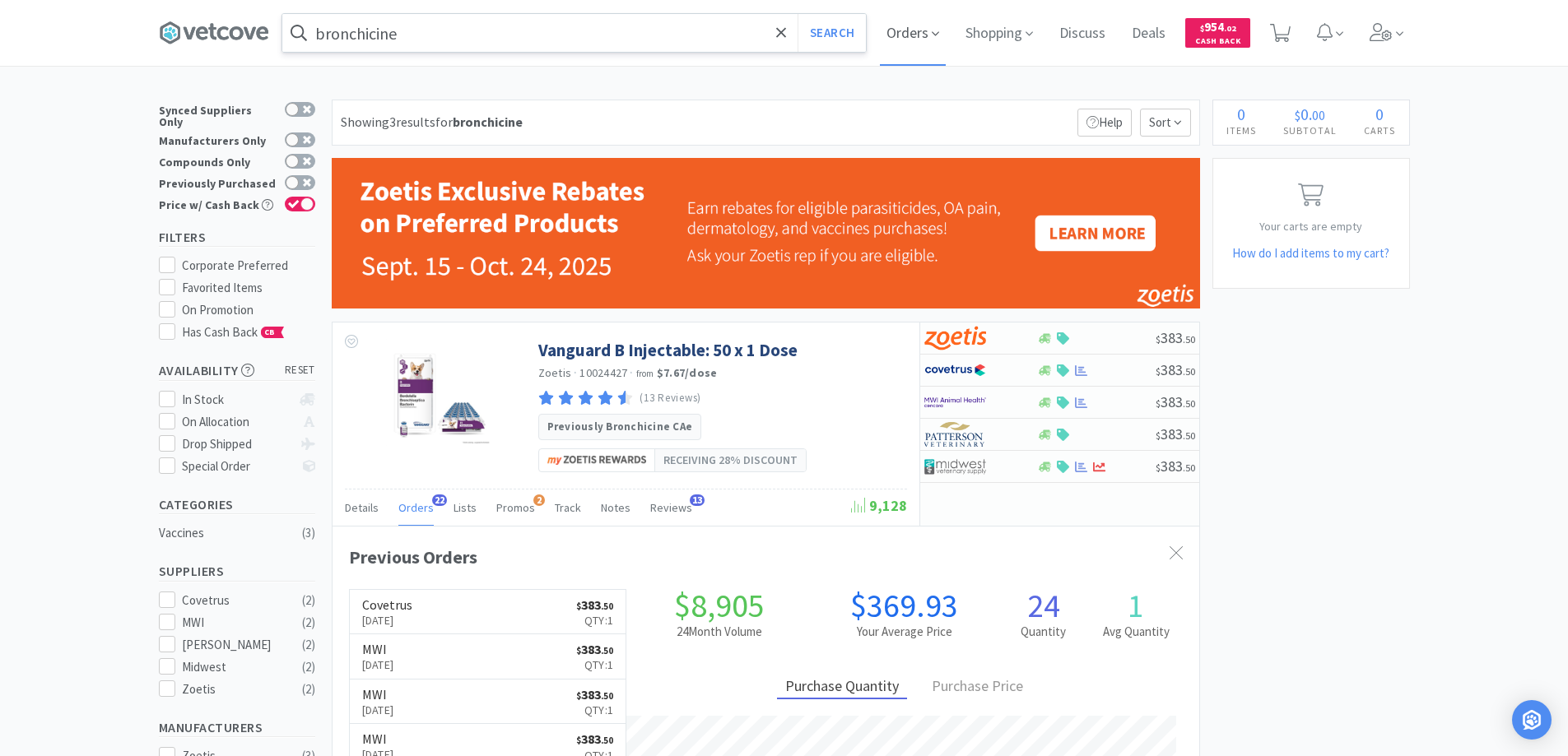
click at [908, 30] on span "Orders" at bounding box center [912, 33] width 66 height 66
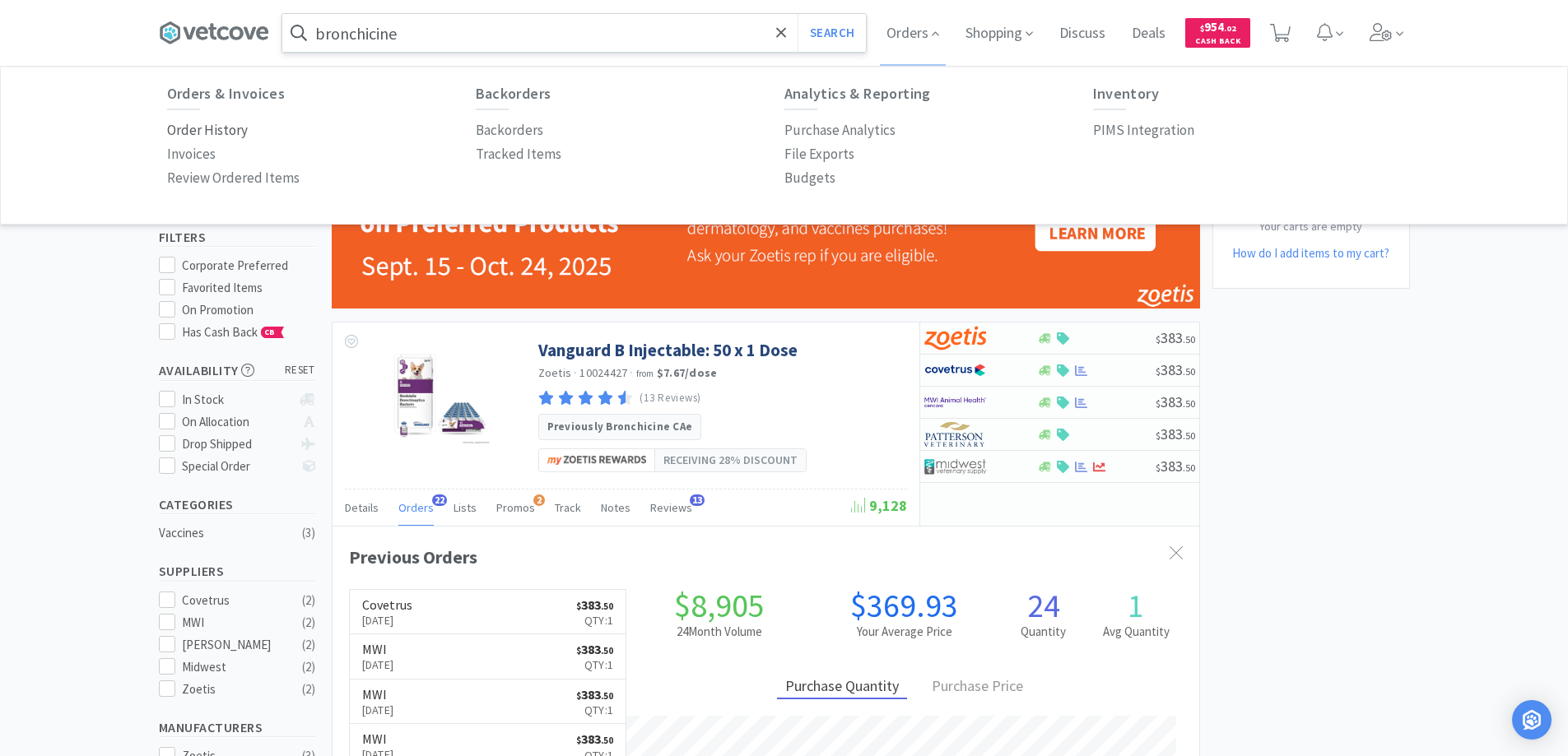
click at [223, 131] on p "Order History" at bounding box center [208, 130] width 81 height 22
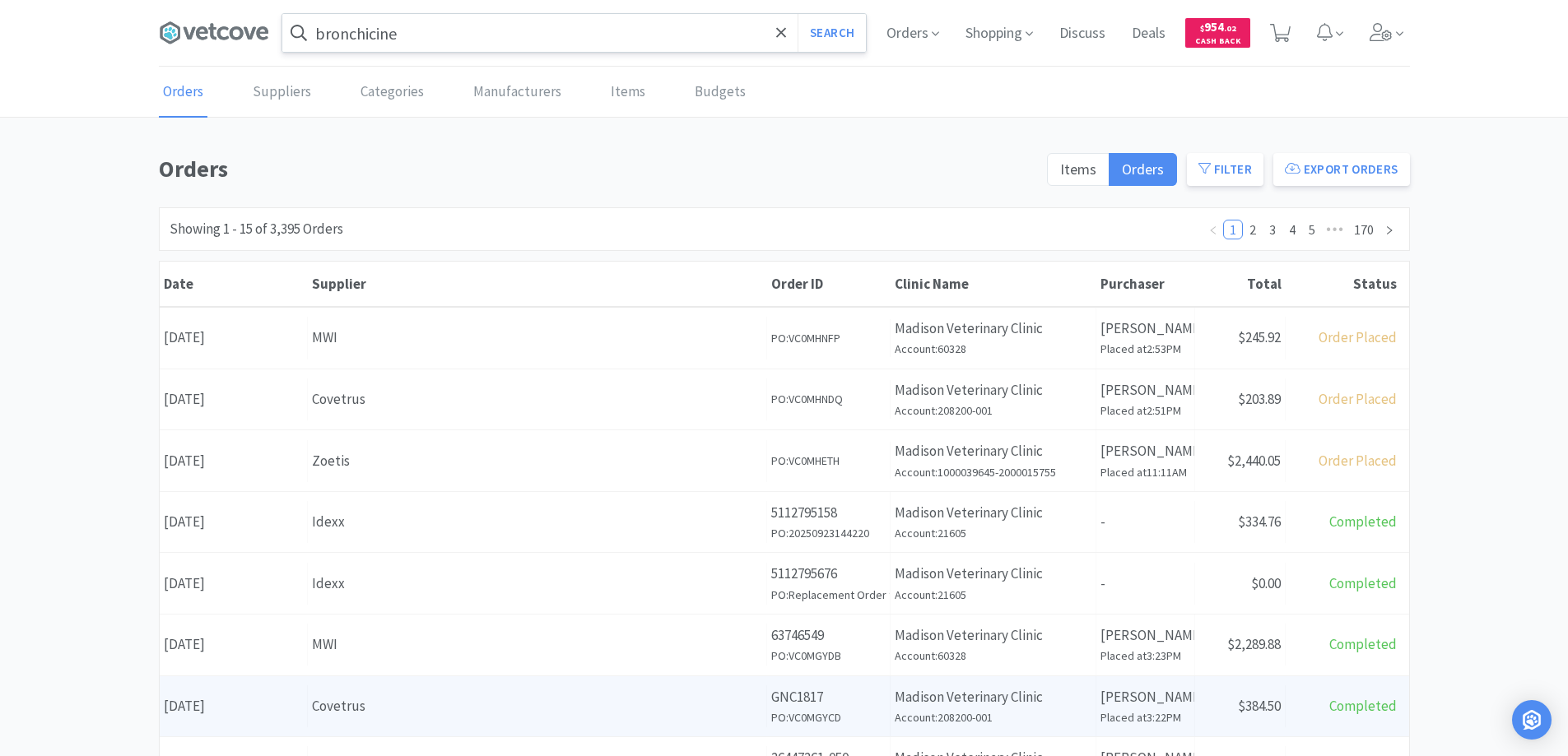
click at [365, 710] on div "Covetrus" at bounding box center [537, 706] width 450 height 22
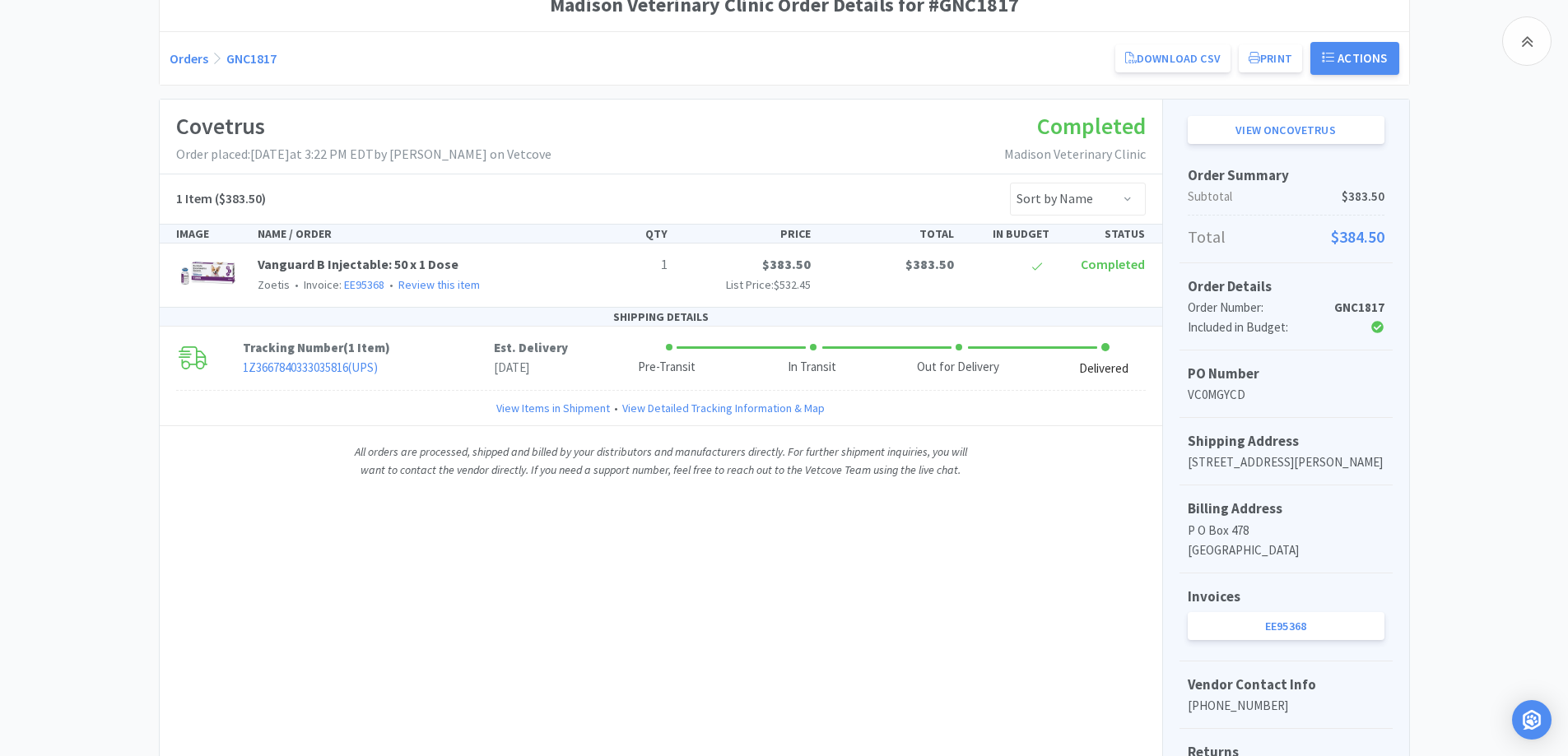
scroll to position [310, 0]
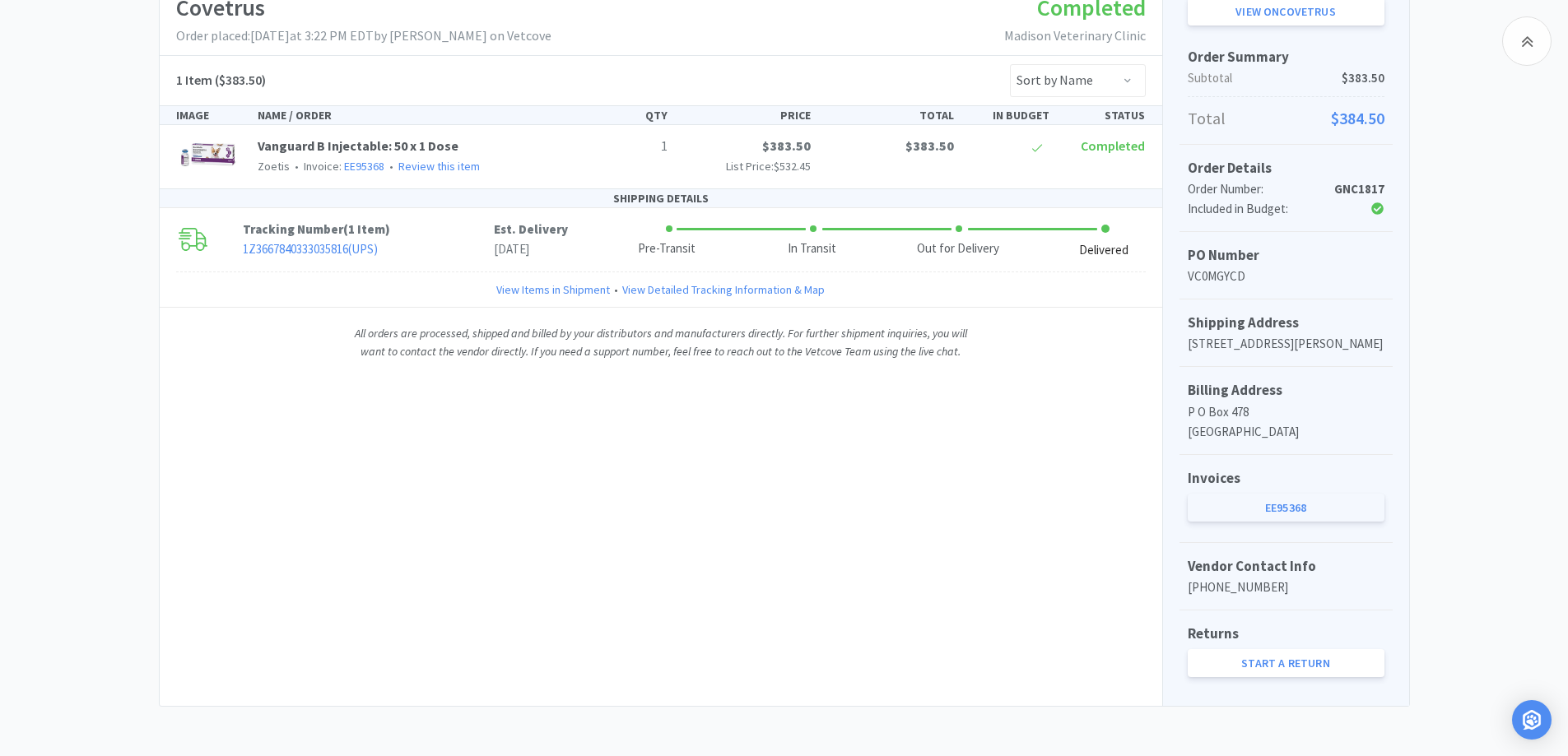
click at [1281, 505] on link "EE95368" at bounding box center [1286, 508] width 196 height 28
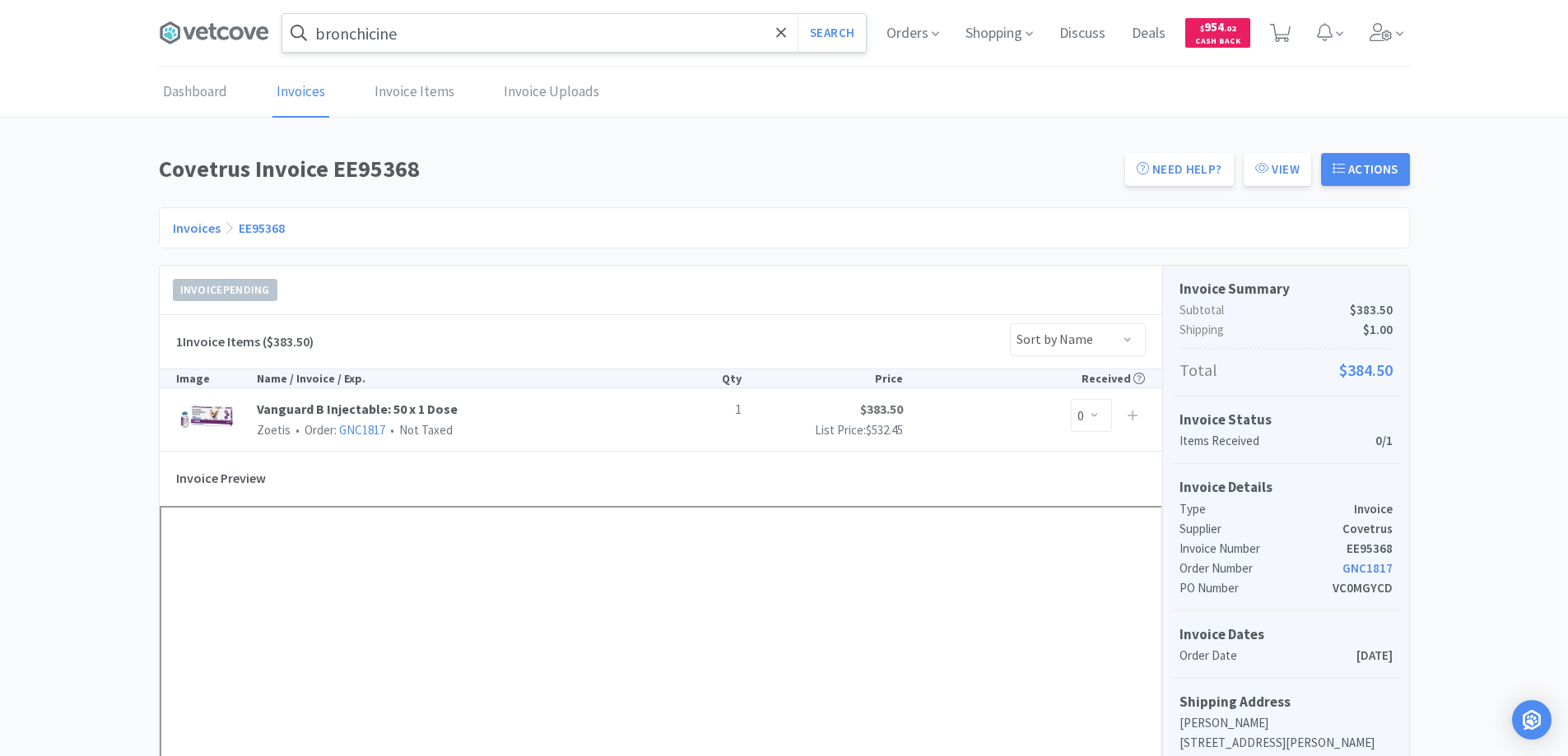
click at [187, 226] on link "Invoices" at bounding box center [197, 228] width 48 height 16
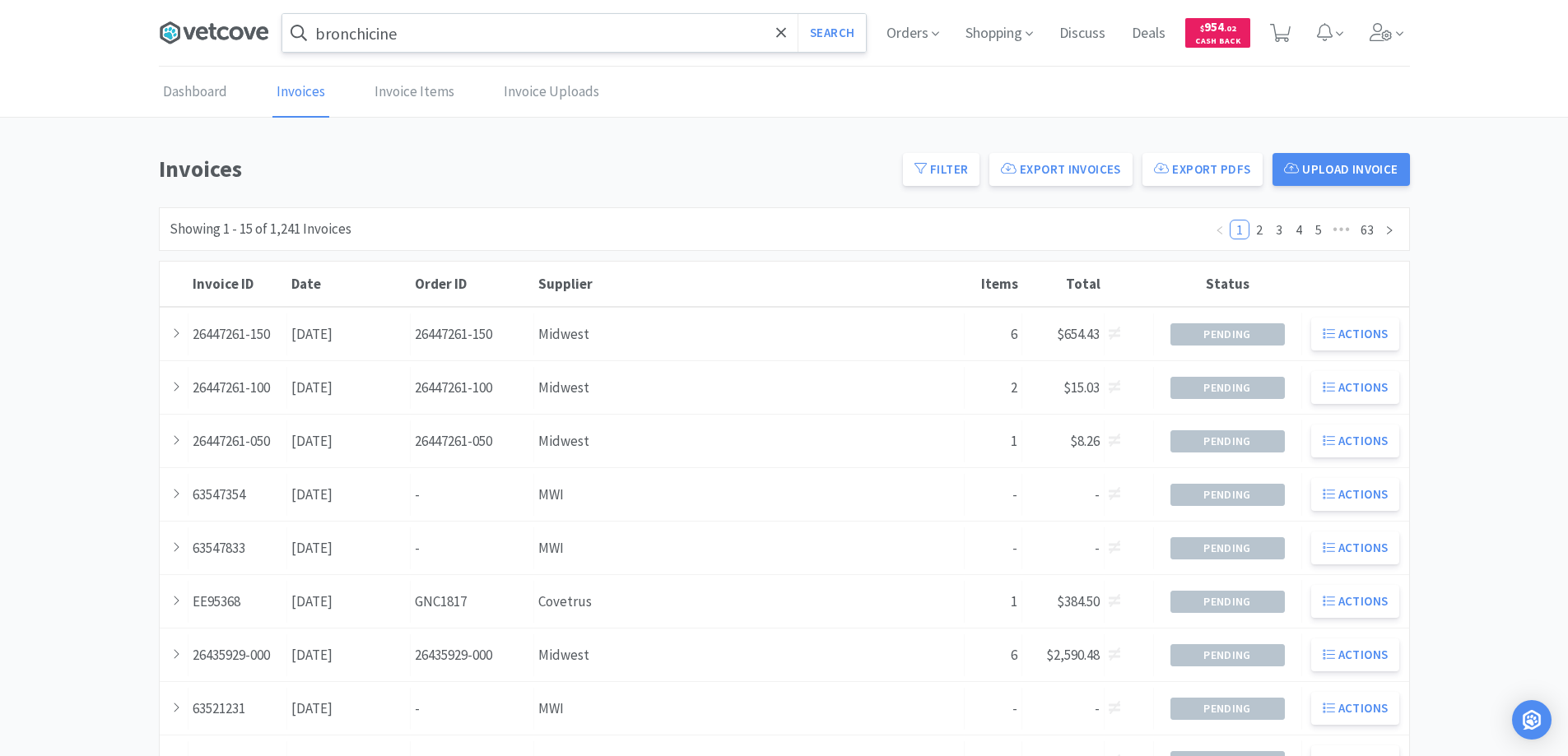
click at [199, 32] on icon at bounding box center [201, 33] width 12 height 13
